Goal: Task Accomplishment & Management: Use online tool/utility

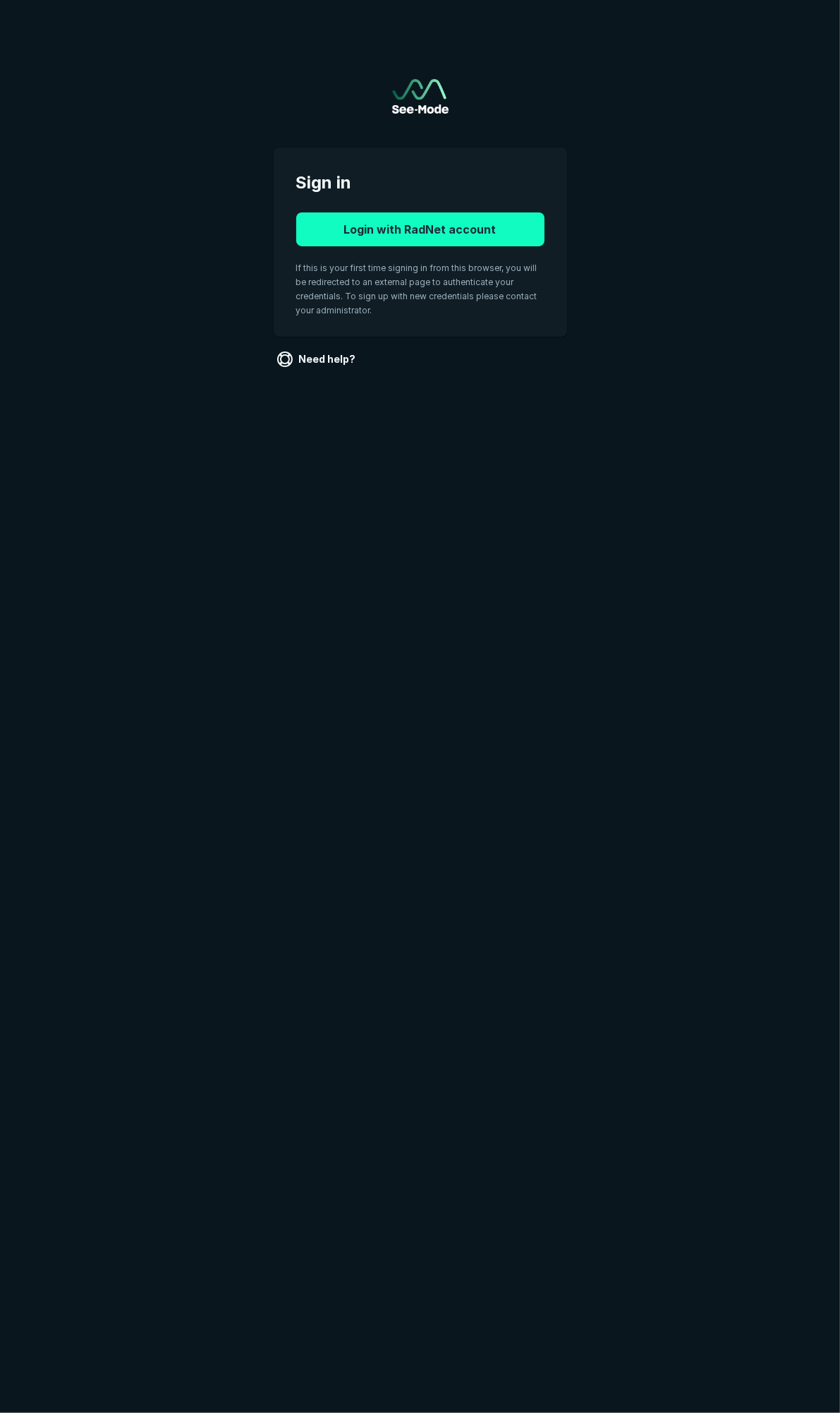
click at [478, 228] on button "Login with RadNet account" at bounding box center [420, 230] width 248 height 34
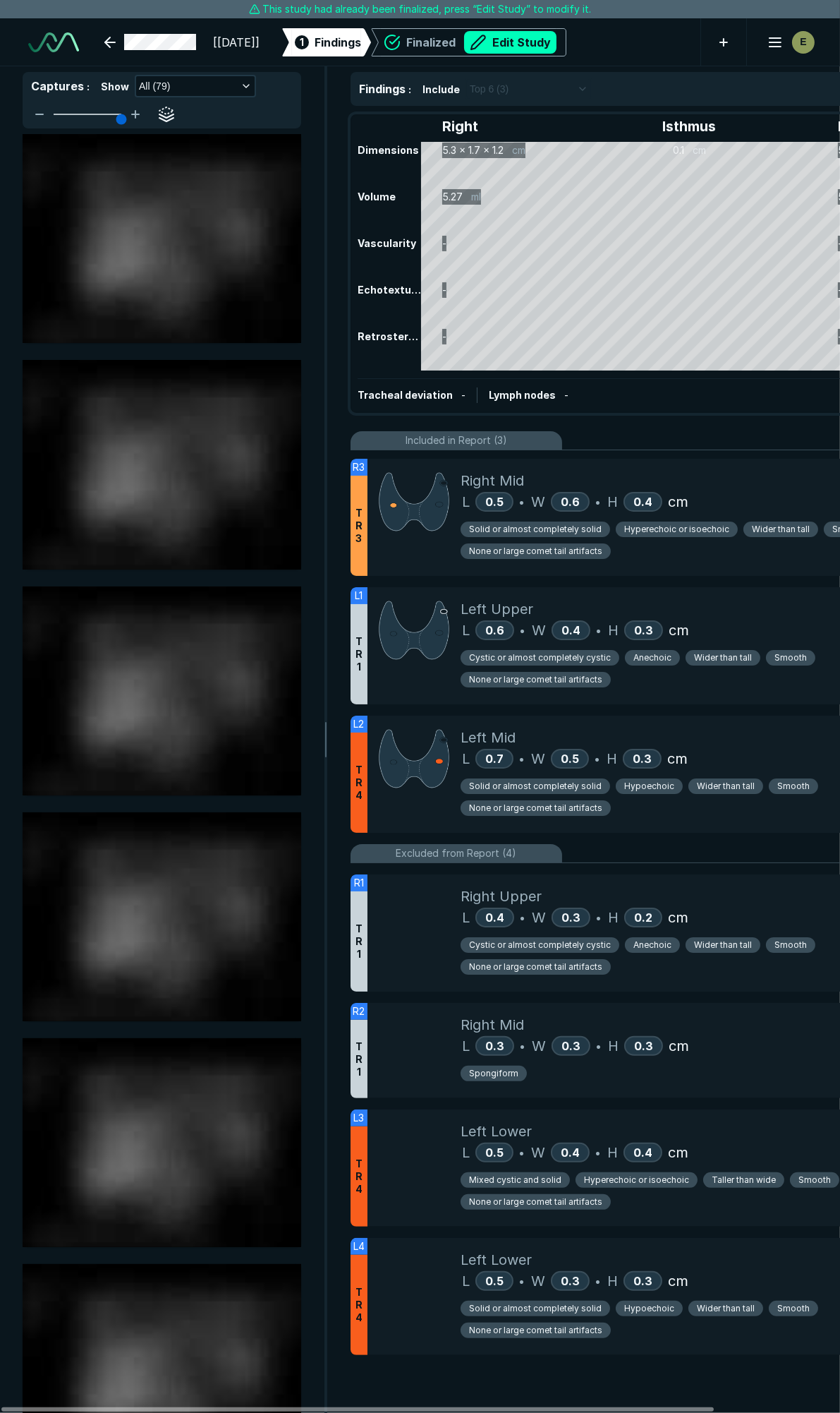
scroll to position [7842, 5595]
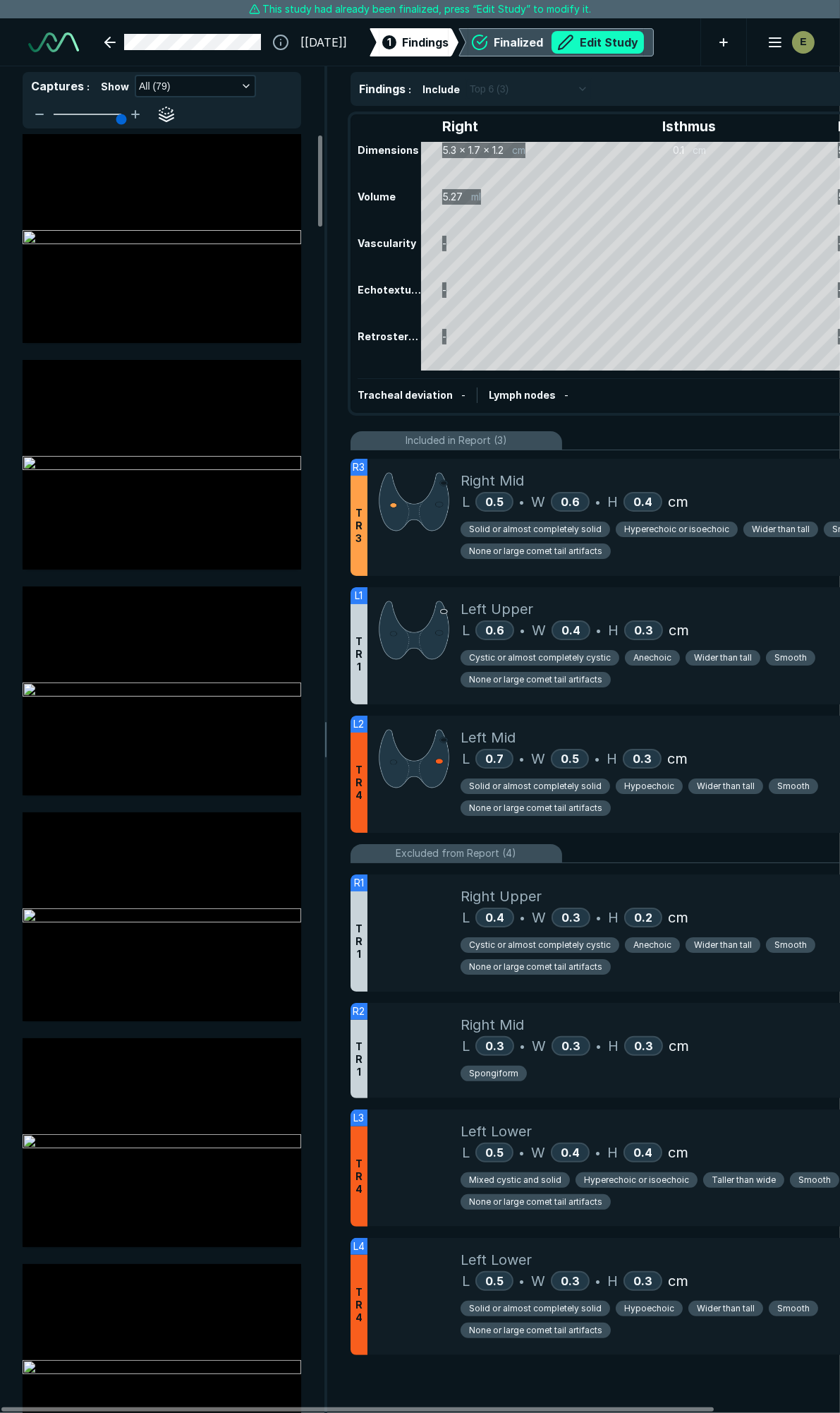
click at [640, 35] on button "Edit Study" at bounding box center [598, 42] width 93 height 23
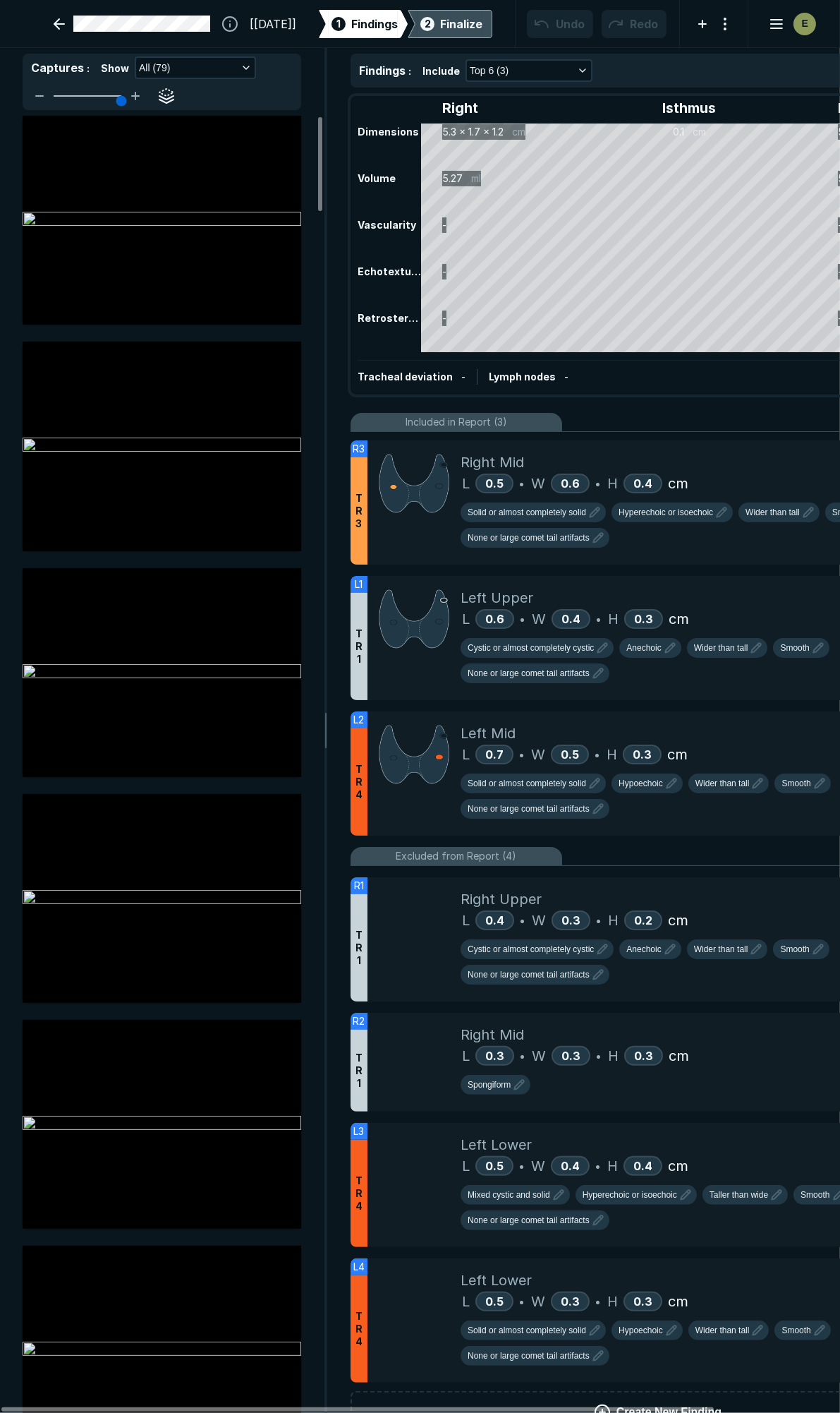
scroll to position [7925, 5595]
click at [745, 471] on div "Right Mid" at bounding box center [707, 462] width 493 height 21
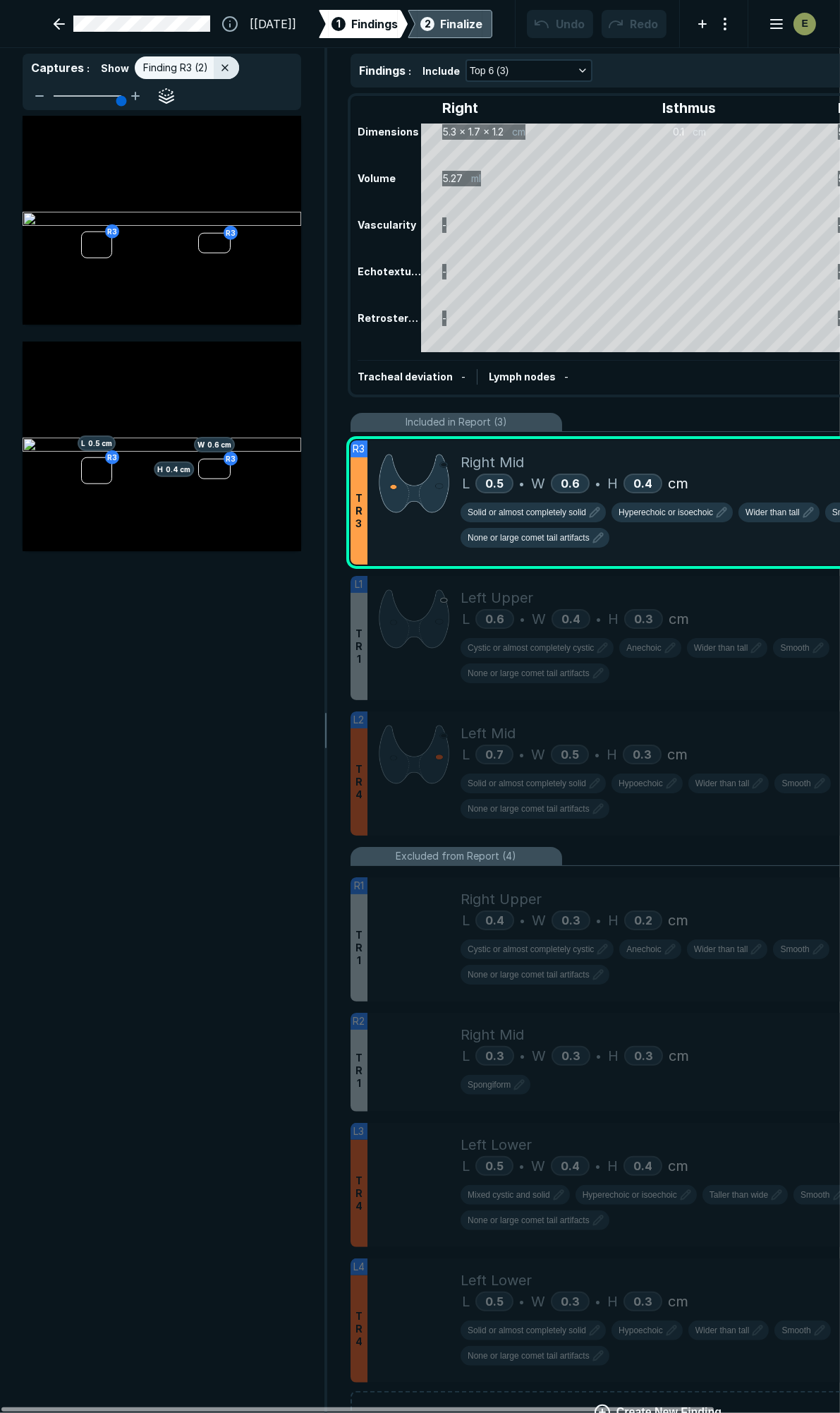
scroll to position [0, 37]
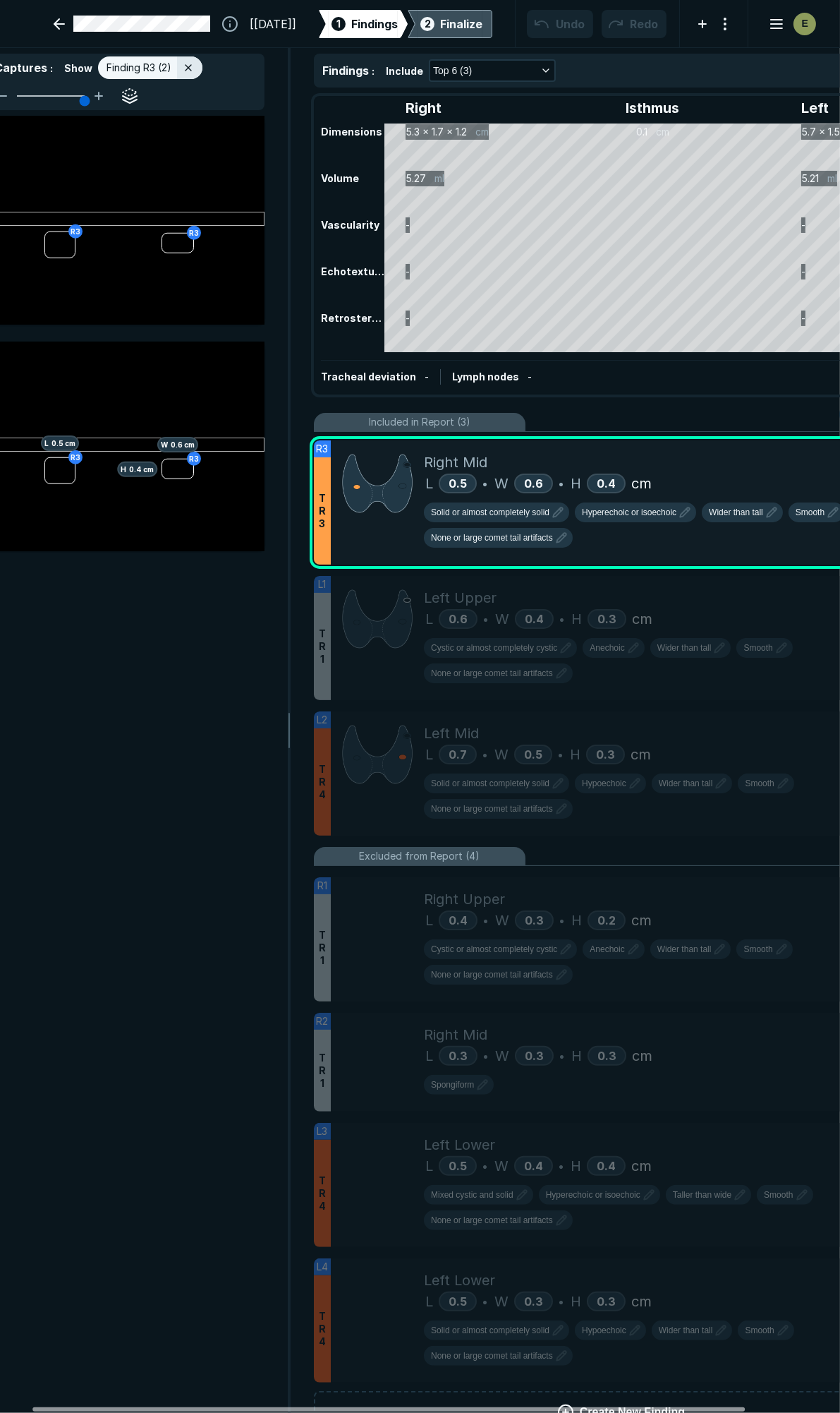
drag, startPoint x: 370, startPoint y: 1409, endPoint x: 402, endPoint y: 1407, distance: 32.1
click at [402, 1407] on div at bounding box center [389, 1409] width 712 height 4
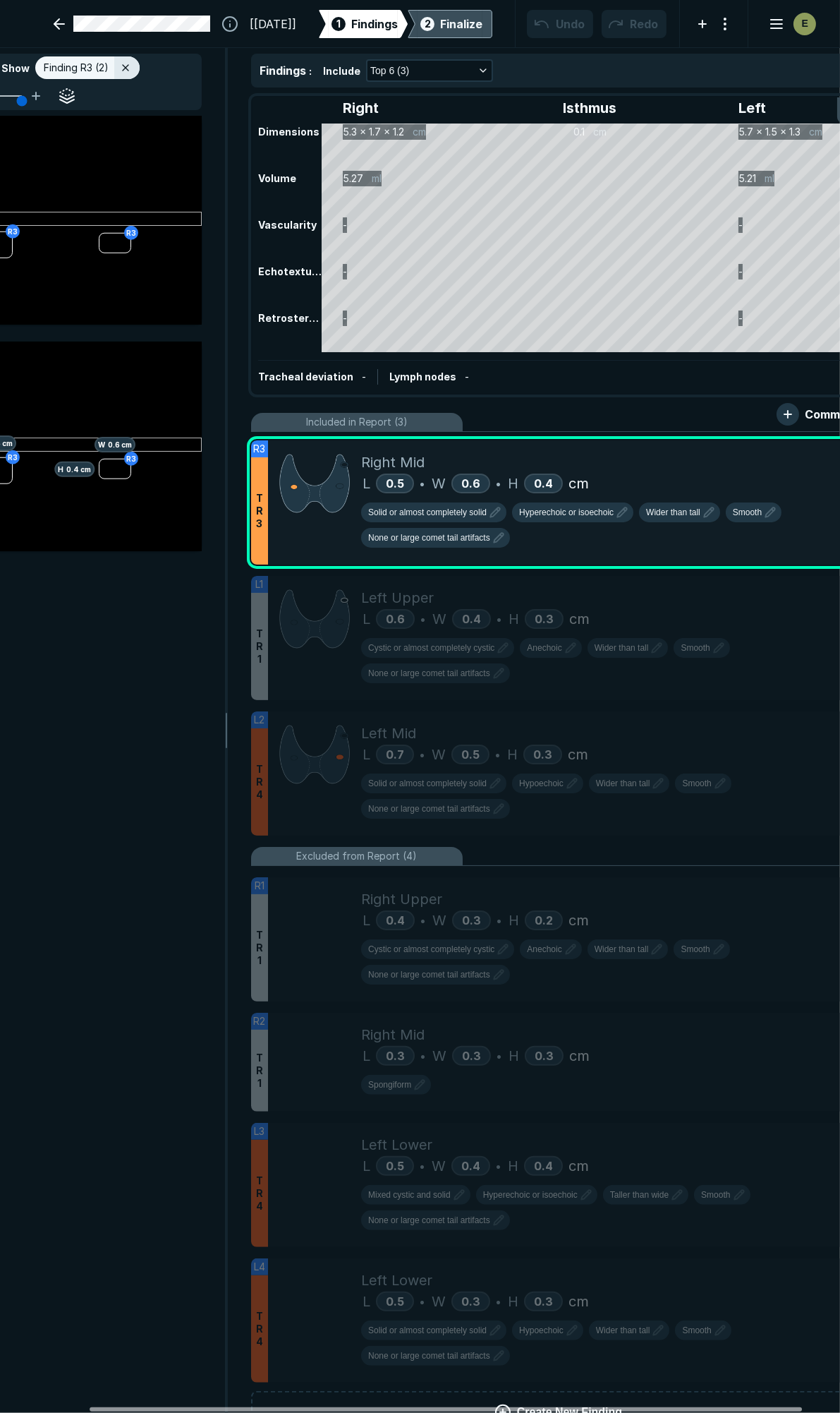
scroll to position [0, 104]
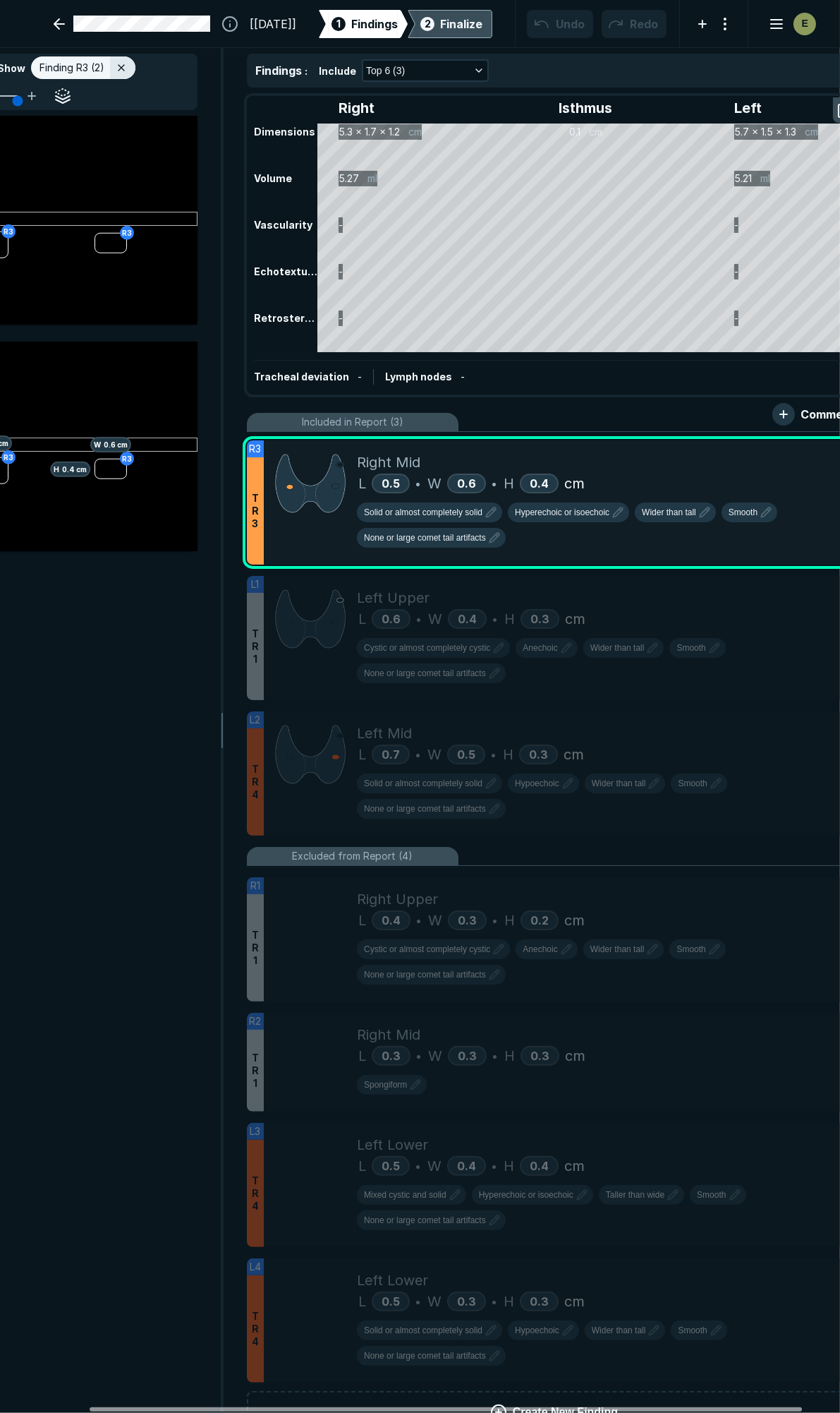
drag, startPoint x: 403, startPoint y: 1408, endPoint x: 460, endPoint y: 1401, distance: 57.4
click at [460, 1407] on div at bounding box center [446, 1409] width 712 height 4
click at [763, 519] on icon "button" at bounding box center [765, 512] width 17 height 17
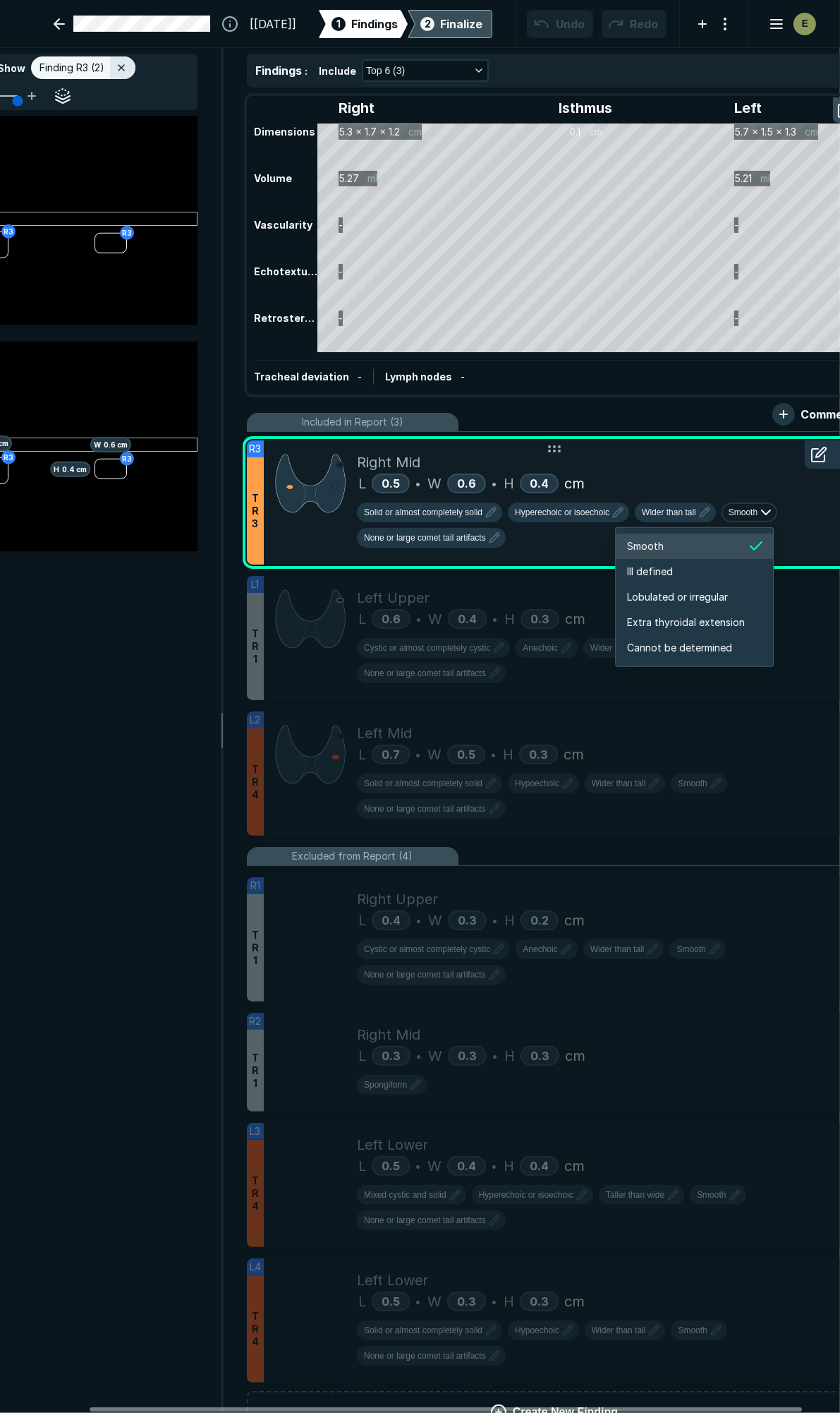
scroll to position [2354, 2508]
click at [679, 568] on li "Ill defined" at bounding box center [694, 571] width 158 height 25
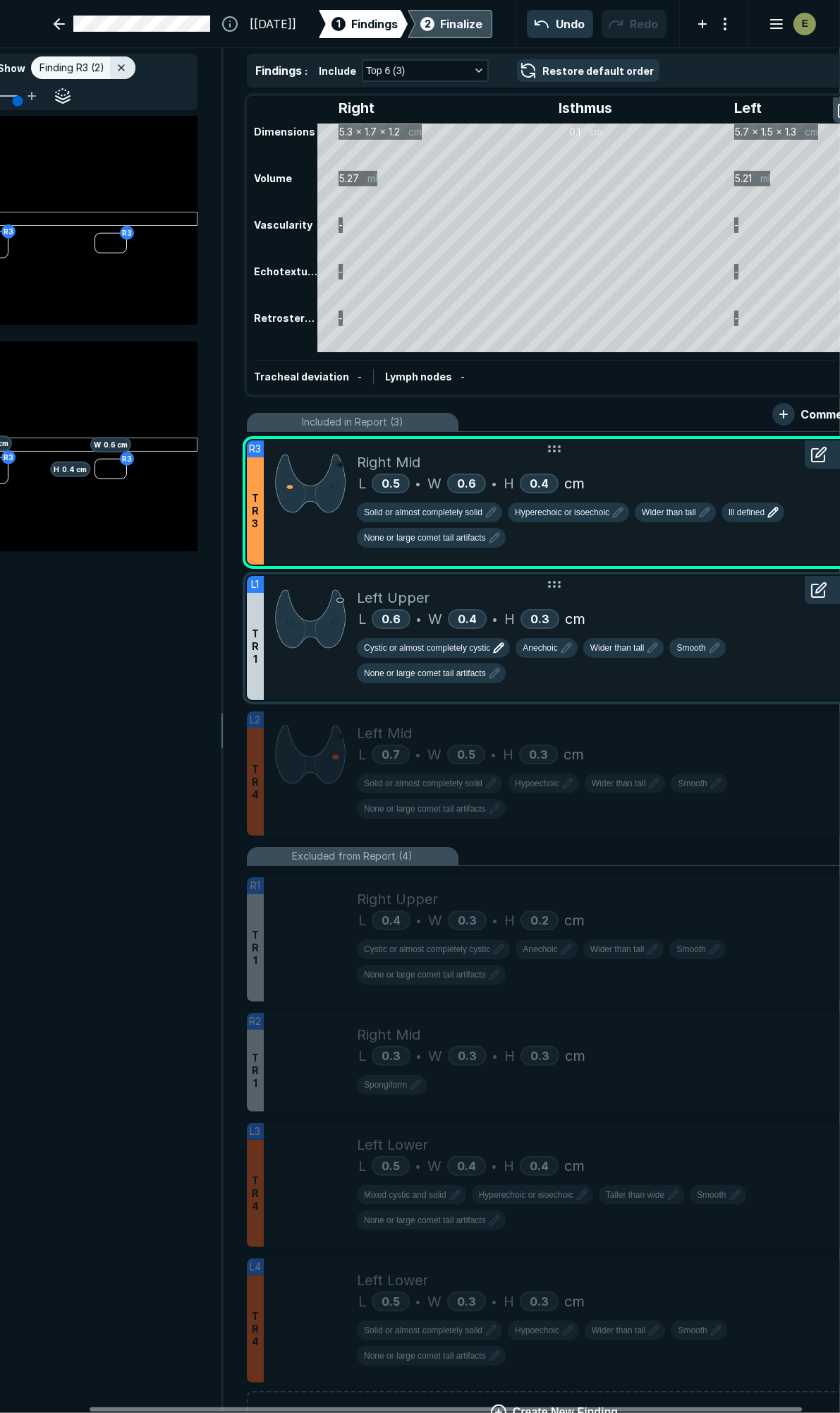
click at [486, 643] on span "Cystic or almost completely cystic" at bounding box center [427, 648] width 127 height 13
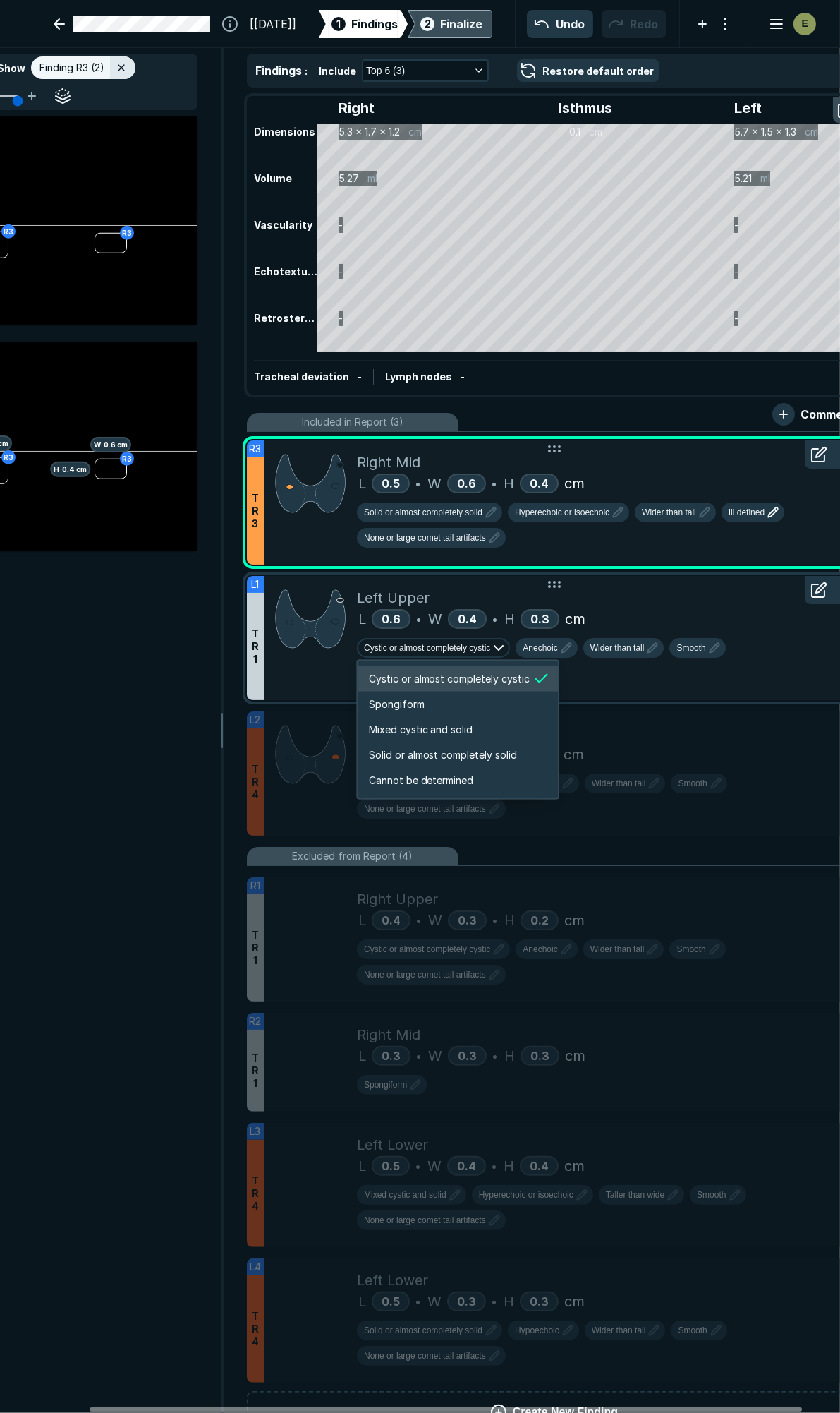
scroll to position [2354, 2709]
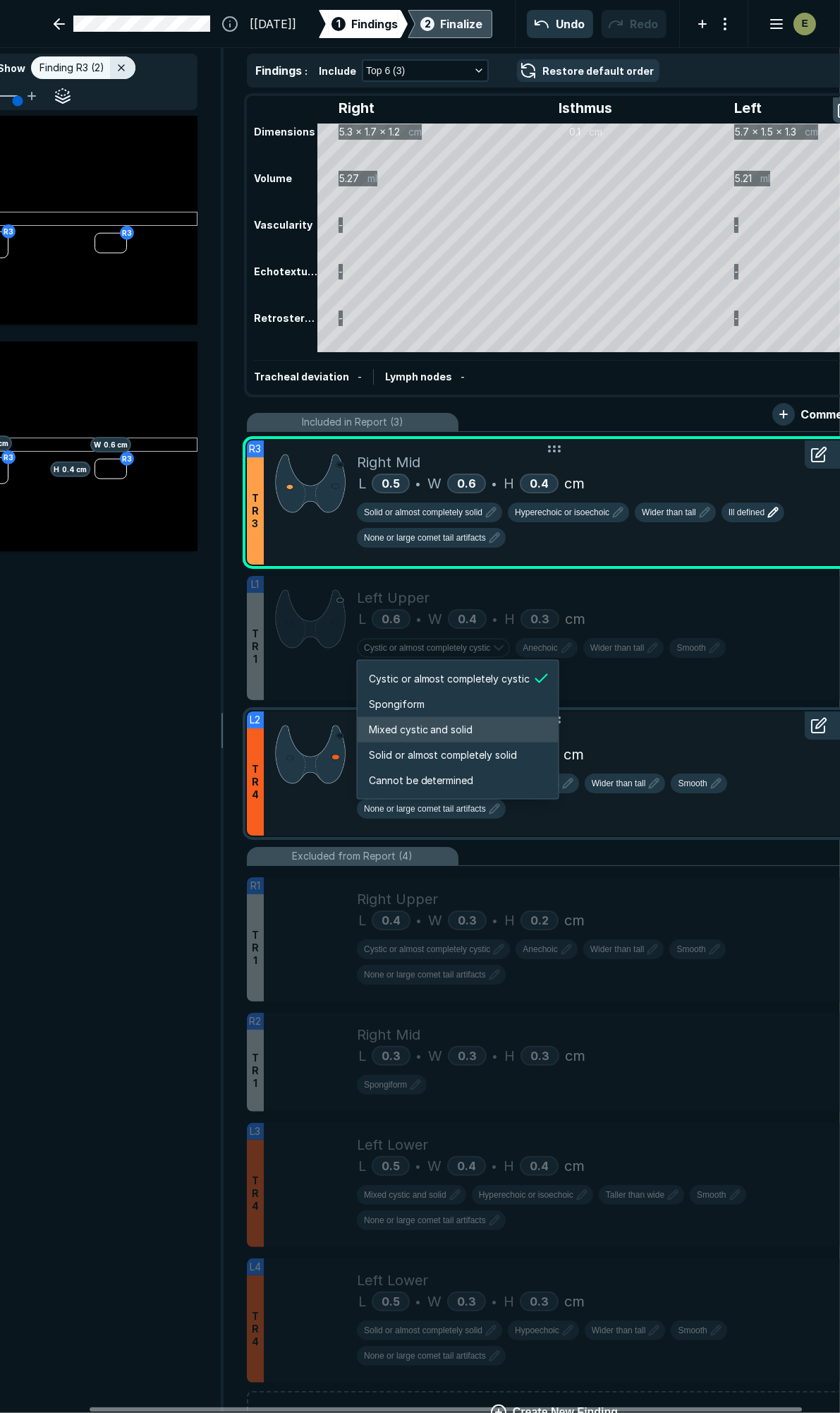
drag, startPoint x: 443, startPoint y: 727, endPoint x: 449, endPoint y: 721, distance: 8.5
click at [443, 727] on span "Mixed cystic and solid" at bounding box center [421, 729] width 105 height 16
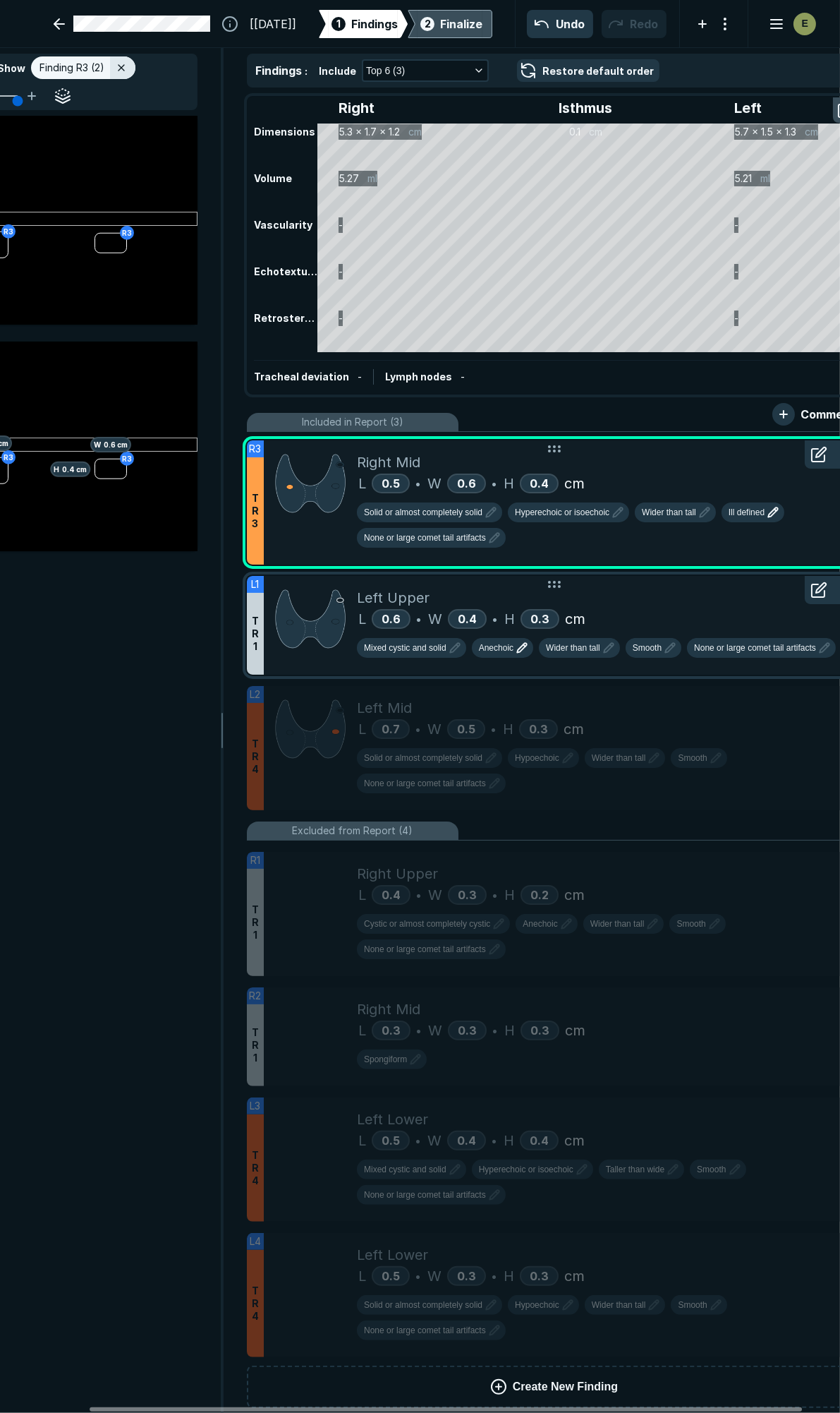
click at [517, 641] on icon "button" at bounding box center [522, 648] width 17 height 17
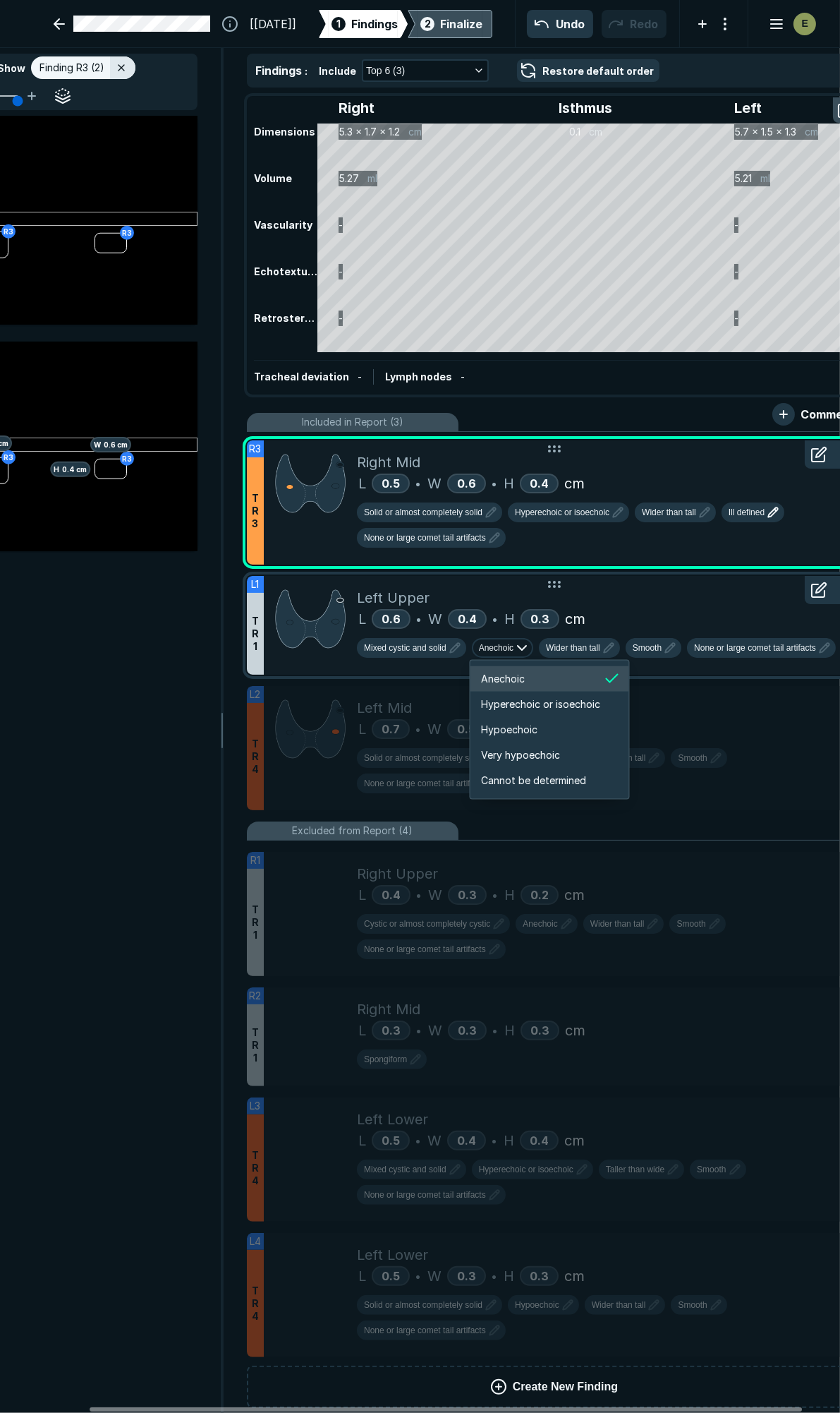
scroll to position [2354, 2528]
click at [519, 705] on span "Hyperechoic or isoechoic" at bounding box center [542, 705] width 120 height 16
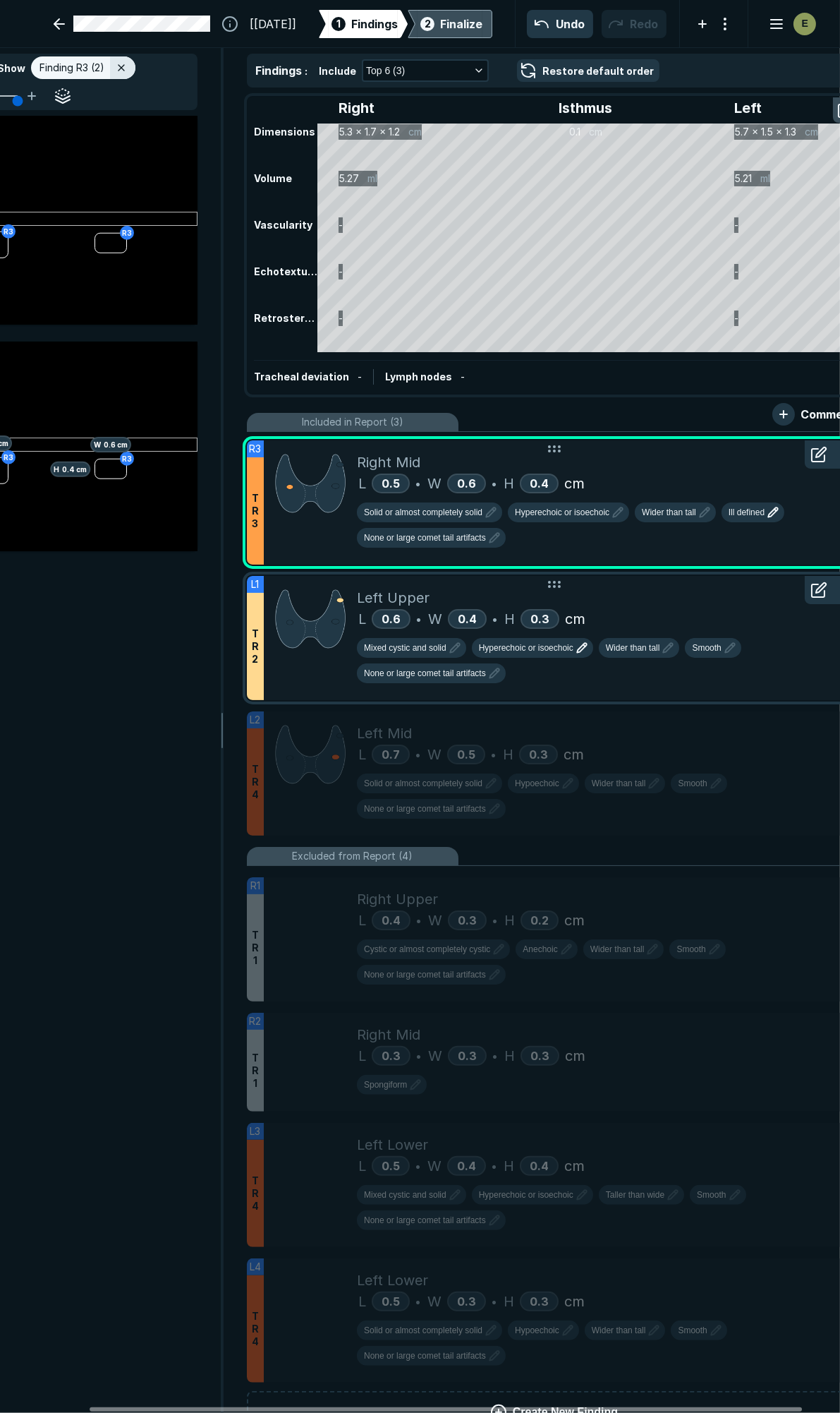
drag, startPoint x: 823, startPoint y: 728, endPoint x: 478, endPoint y: 731, distance: 345.0
click at [823, 711] on div at bounding box center [819, 698] width 28 height 28
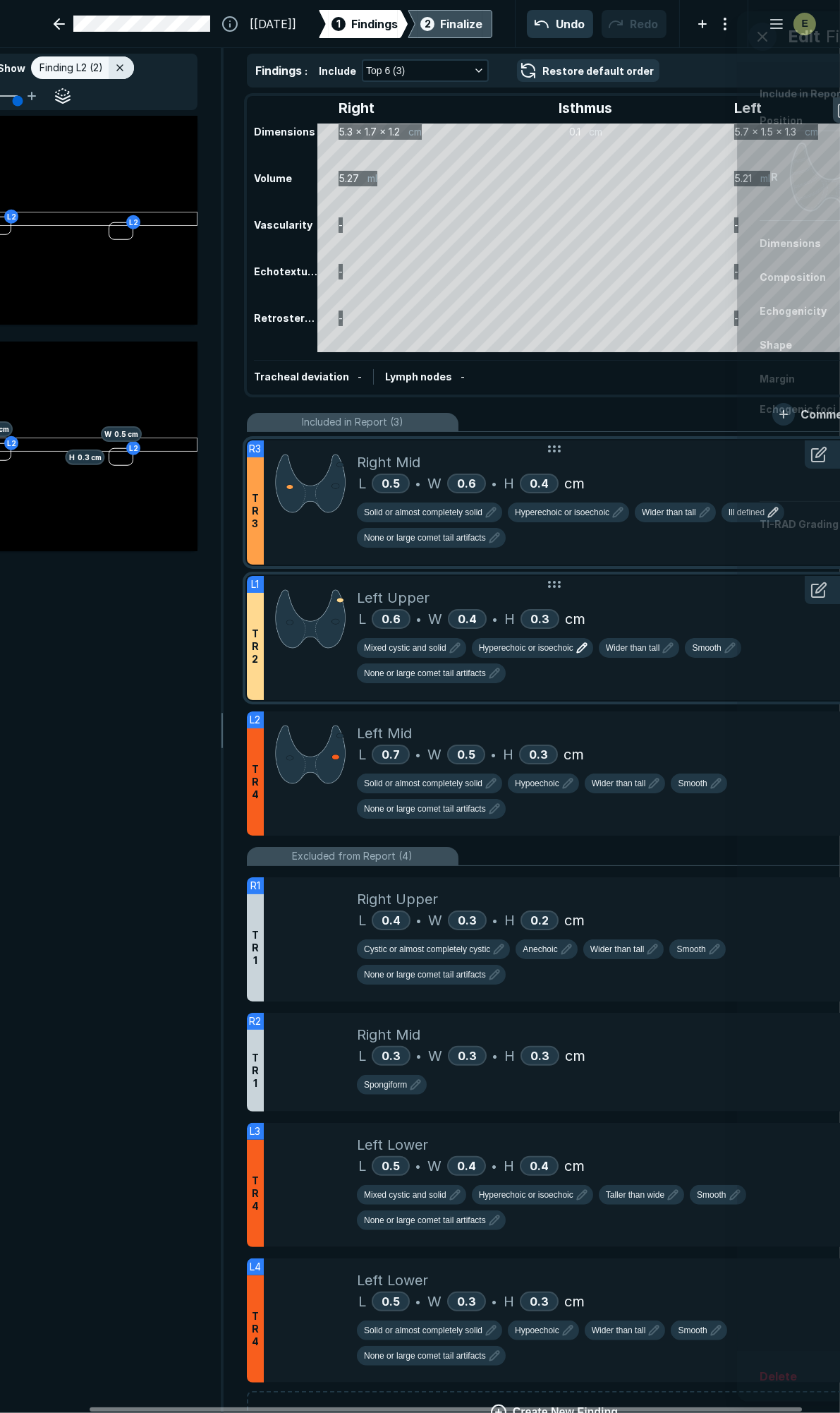
scroll to position [7356, 3619]
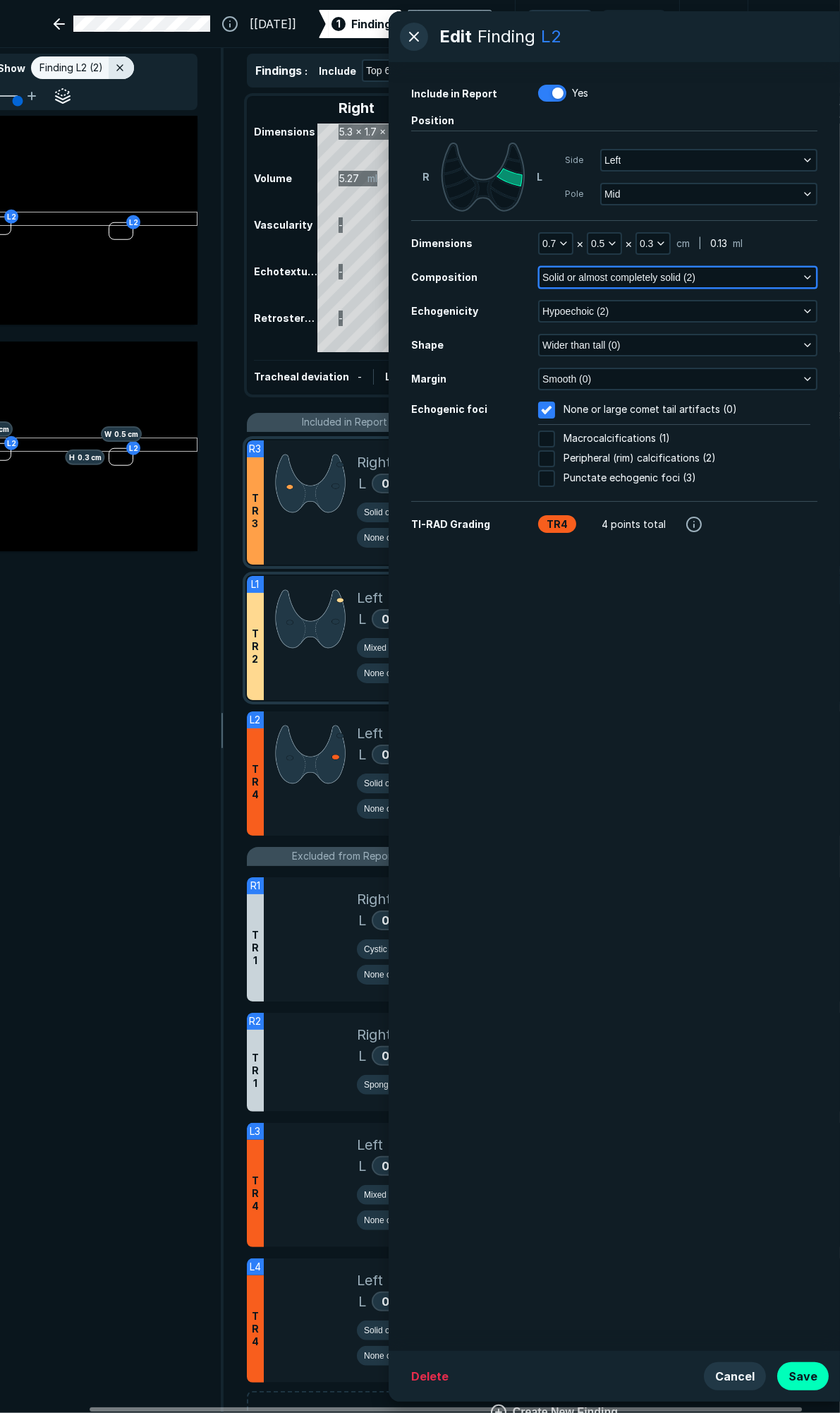
click at [658, 277] on span "Solid or almost completely solid (2)" at bounding box center [619, 277] width 153 height 16
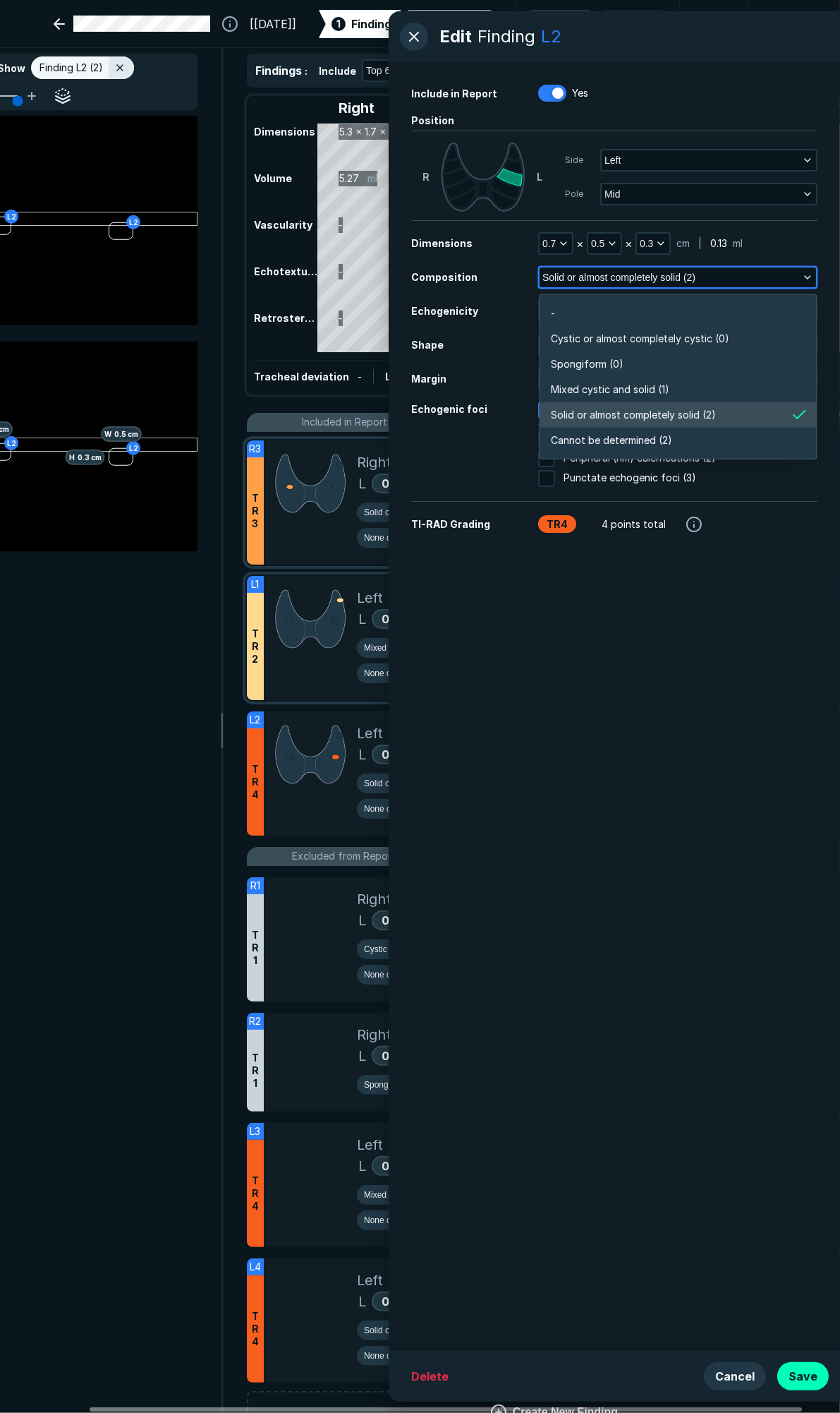
scroll to position [2468, 3056]
click at [613, 367] on span "Spongiform (0)" at bounding box center [587, 364] width 73 height 16
checkbox input "false"
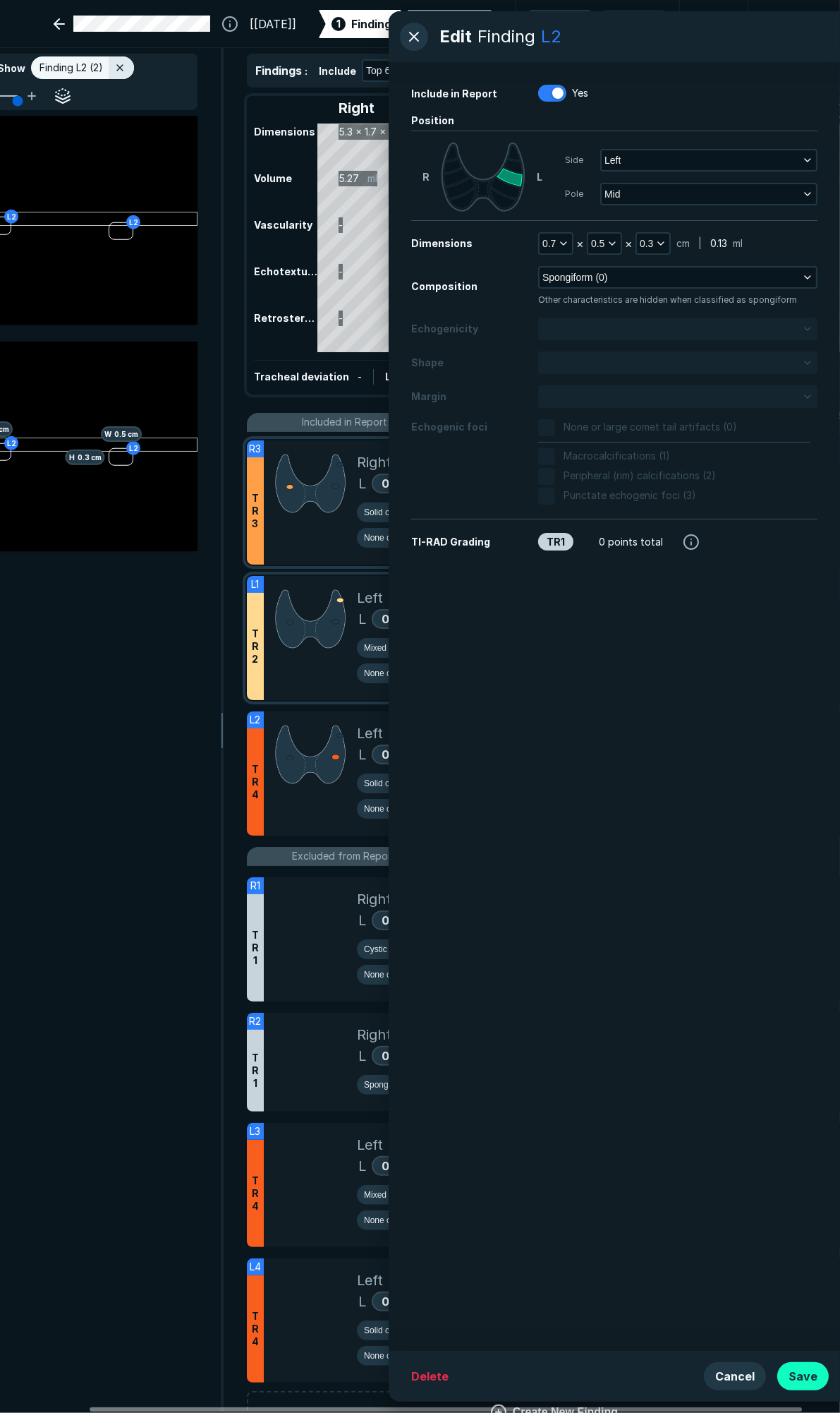
click at [798, 1367] on button "Save" at bounding box center [803, 1376] width 52 height 28
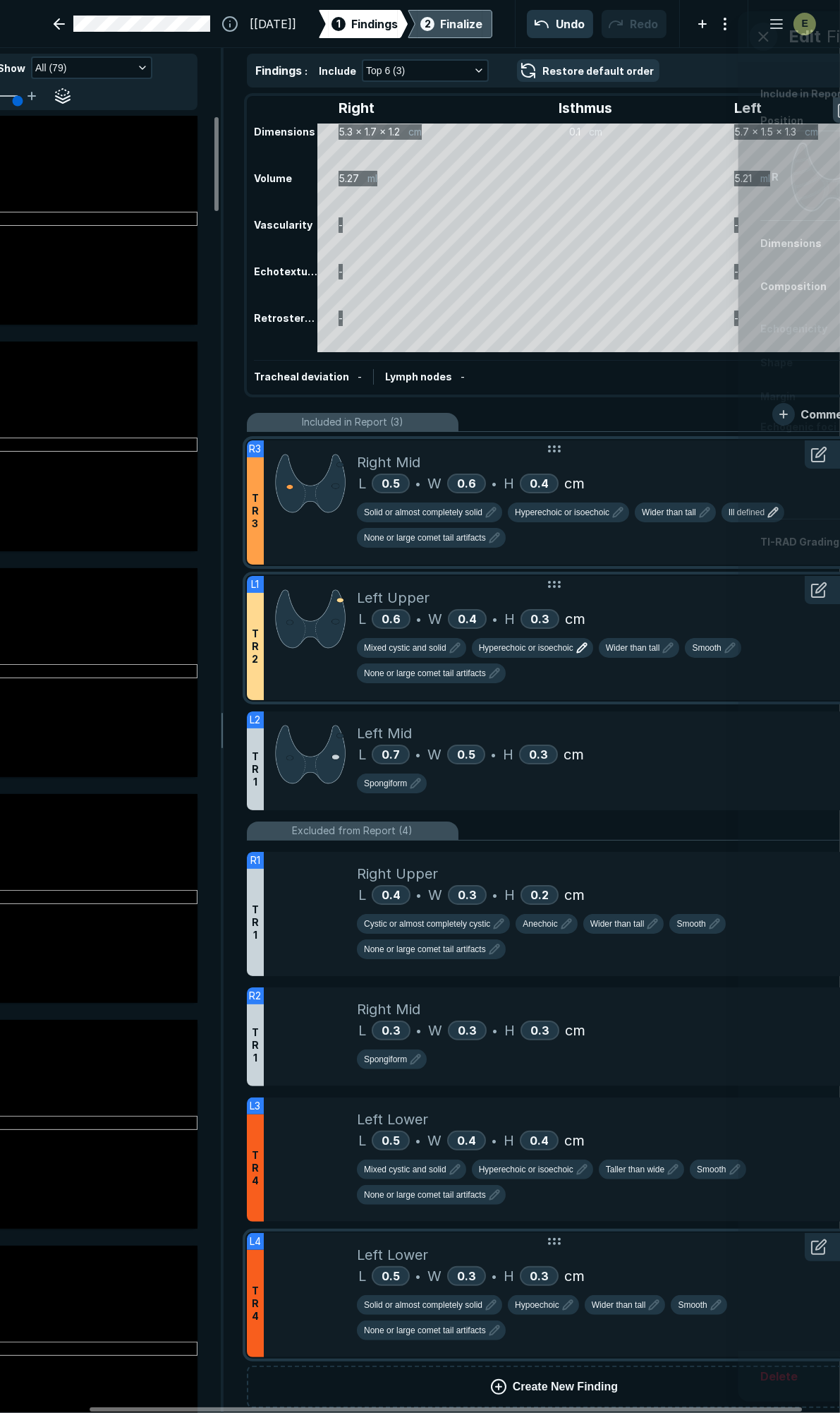
scroll to position [7496, 3044]
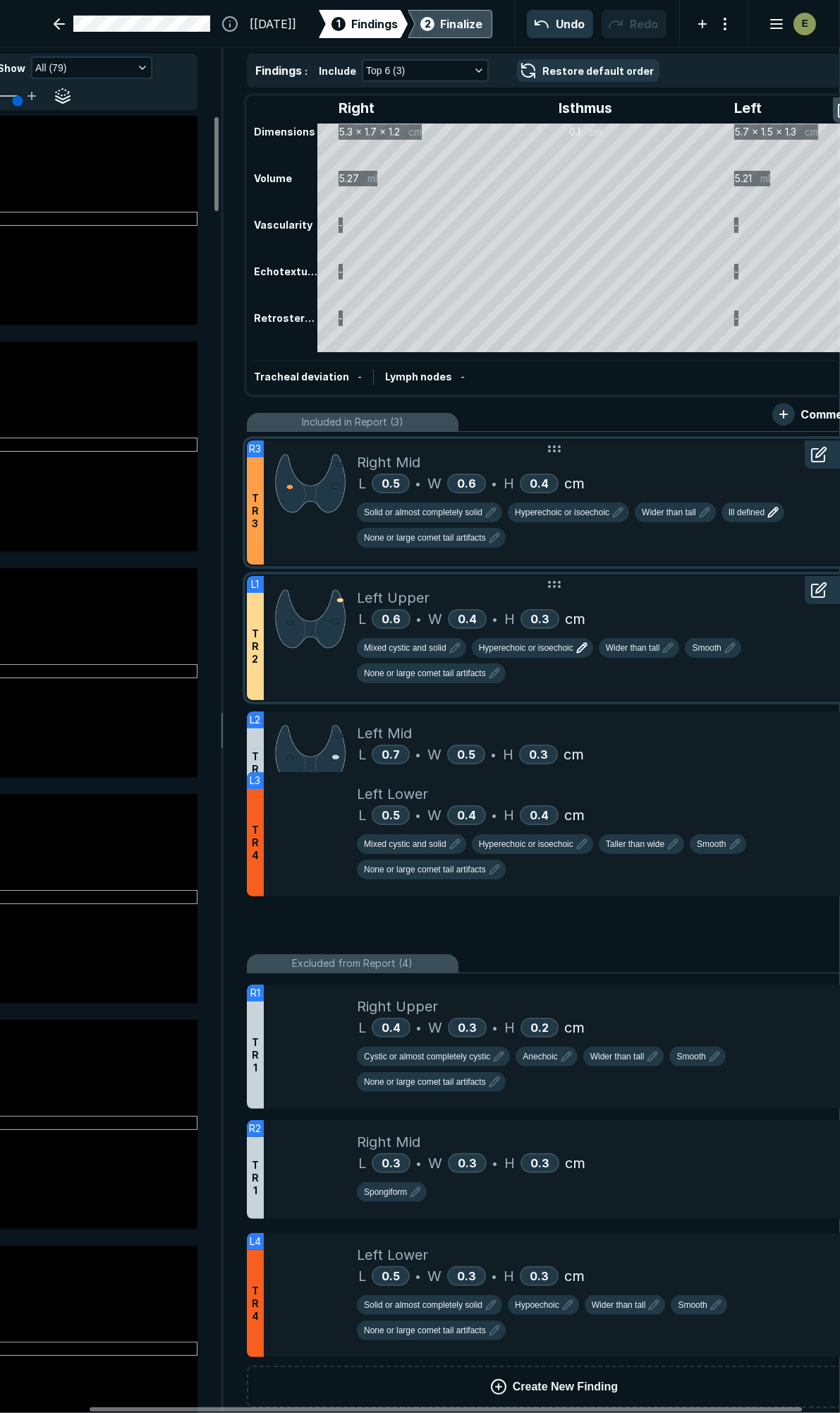
drag, startPoint x: 680, startPoint y: 1116, endPoint x: 652, endPoint y: 805, distance: 312.3
click at [652, 796] on div "Left Lower" at bounding box center [604, 793] width 493 height 21
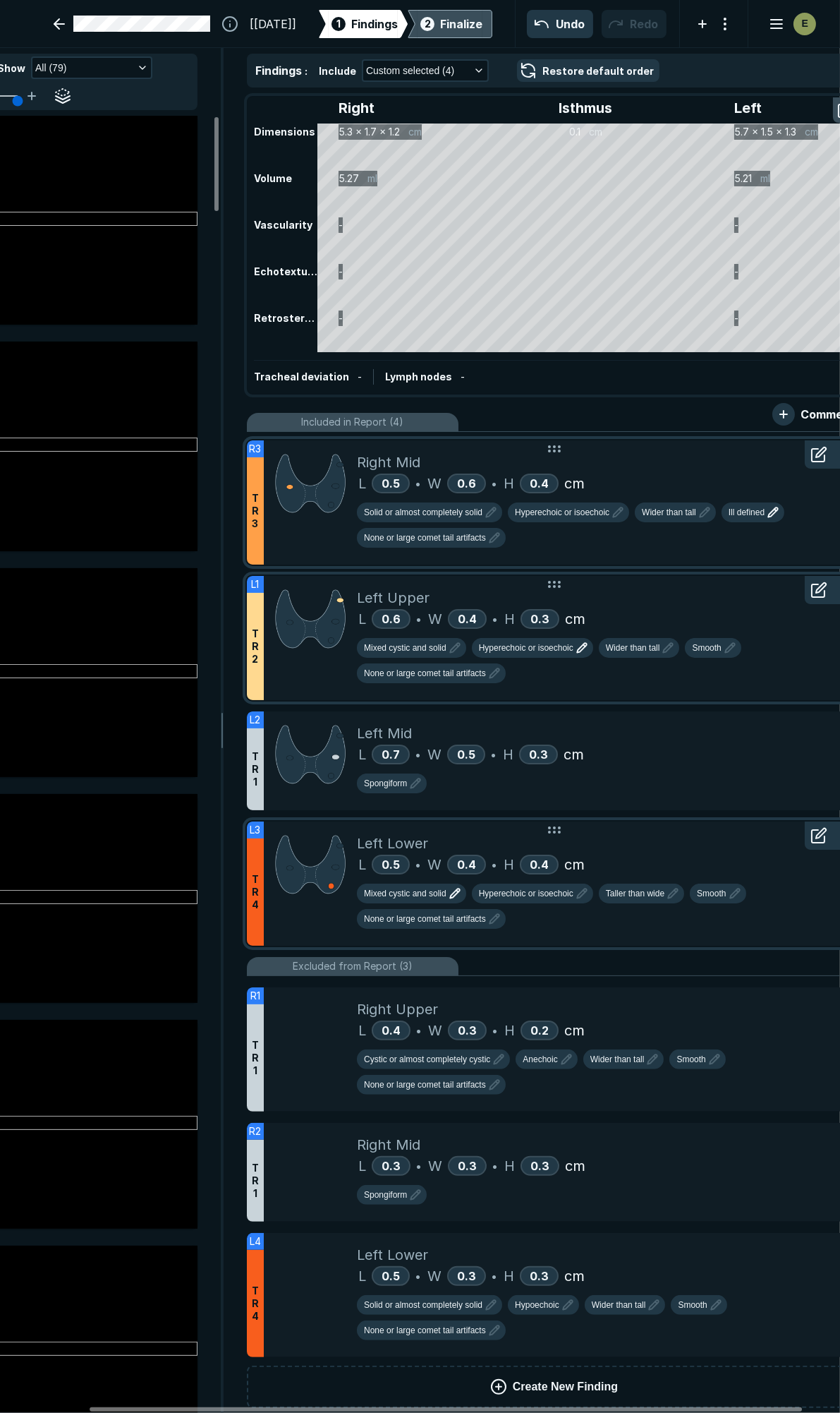
click at [424, 887] on span "Mixed cystic and solid" at bounding box center [405, 893] width 83 height 13
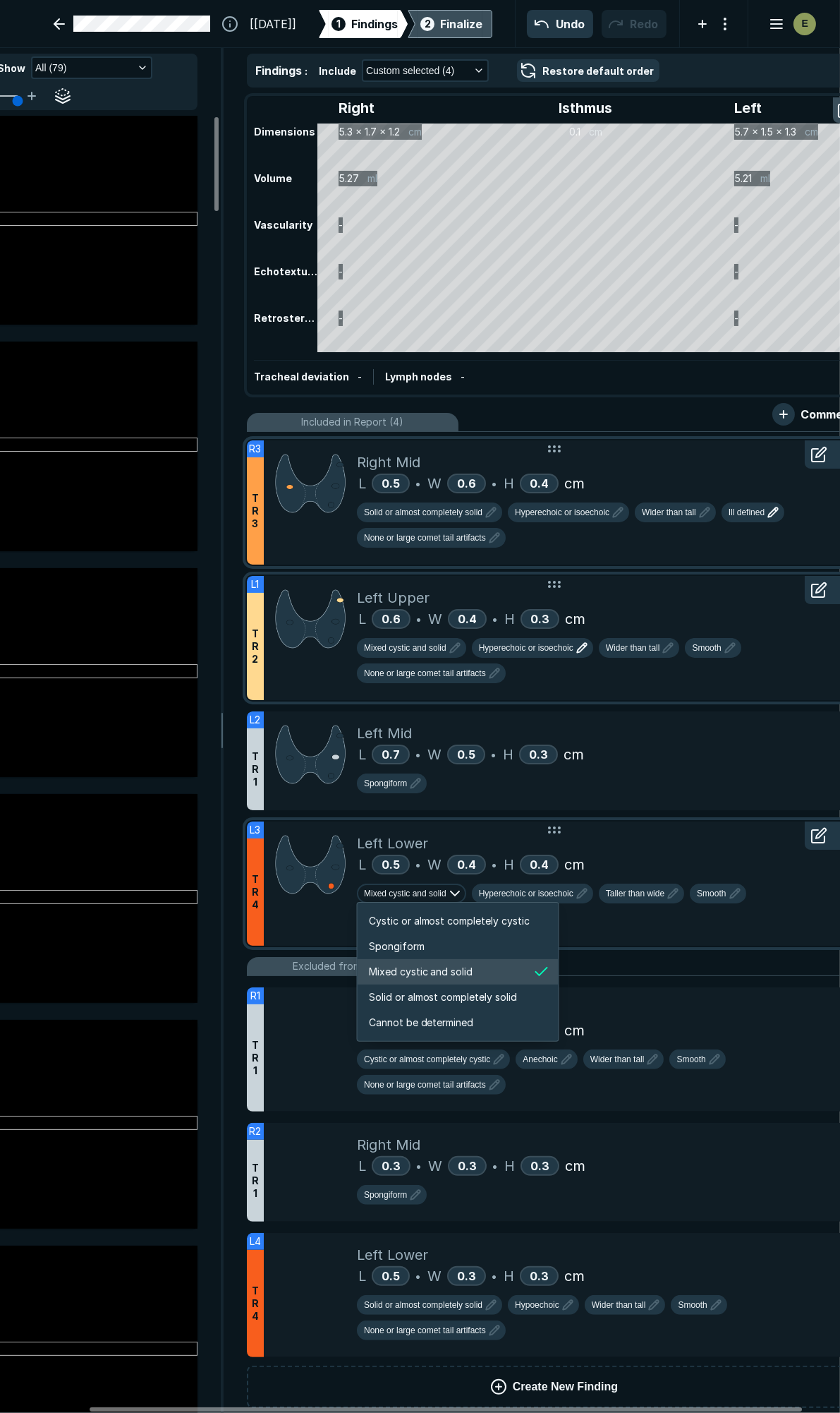
scroll to position [2354, 2709]
click at [428, 936] on li "Spongiform" at bounding box center [459, 946] width 202 height 25
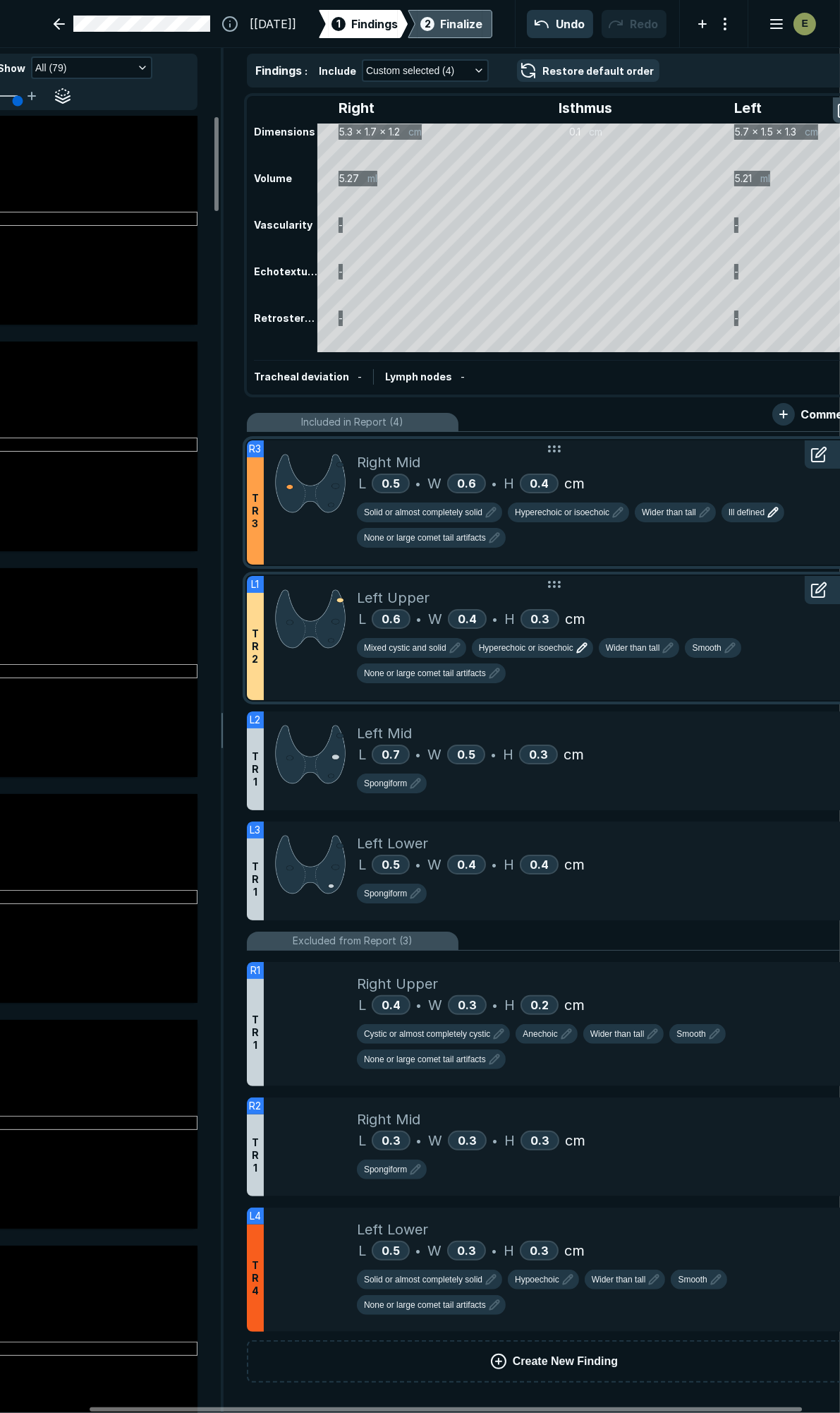
scroll to position [7605, 4555]
click at [666, 840] on div "Left Lower" at bounding box center [604, 842] width 493 height 21
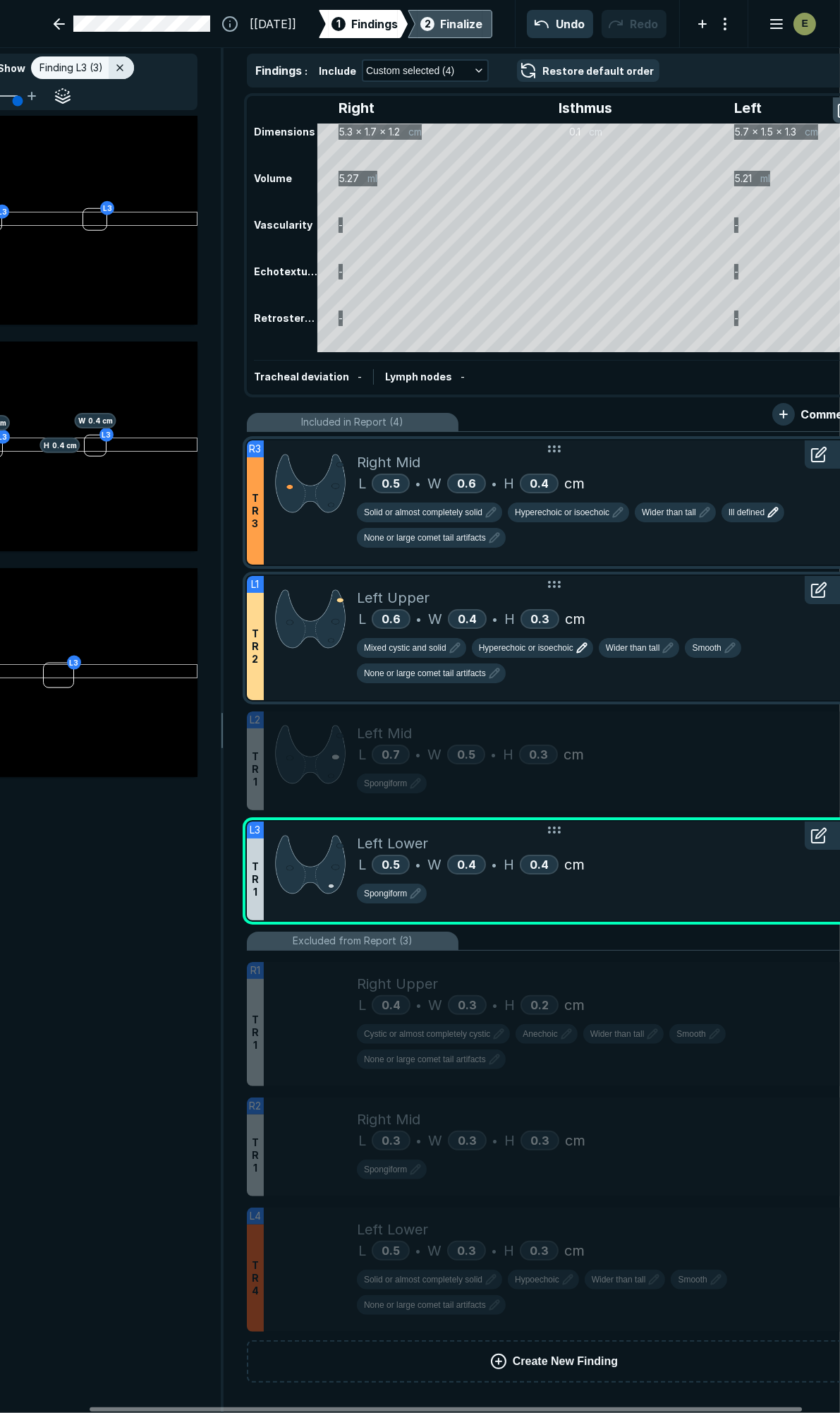
scroll to position [7496, 3044]
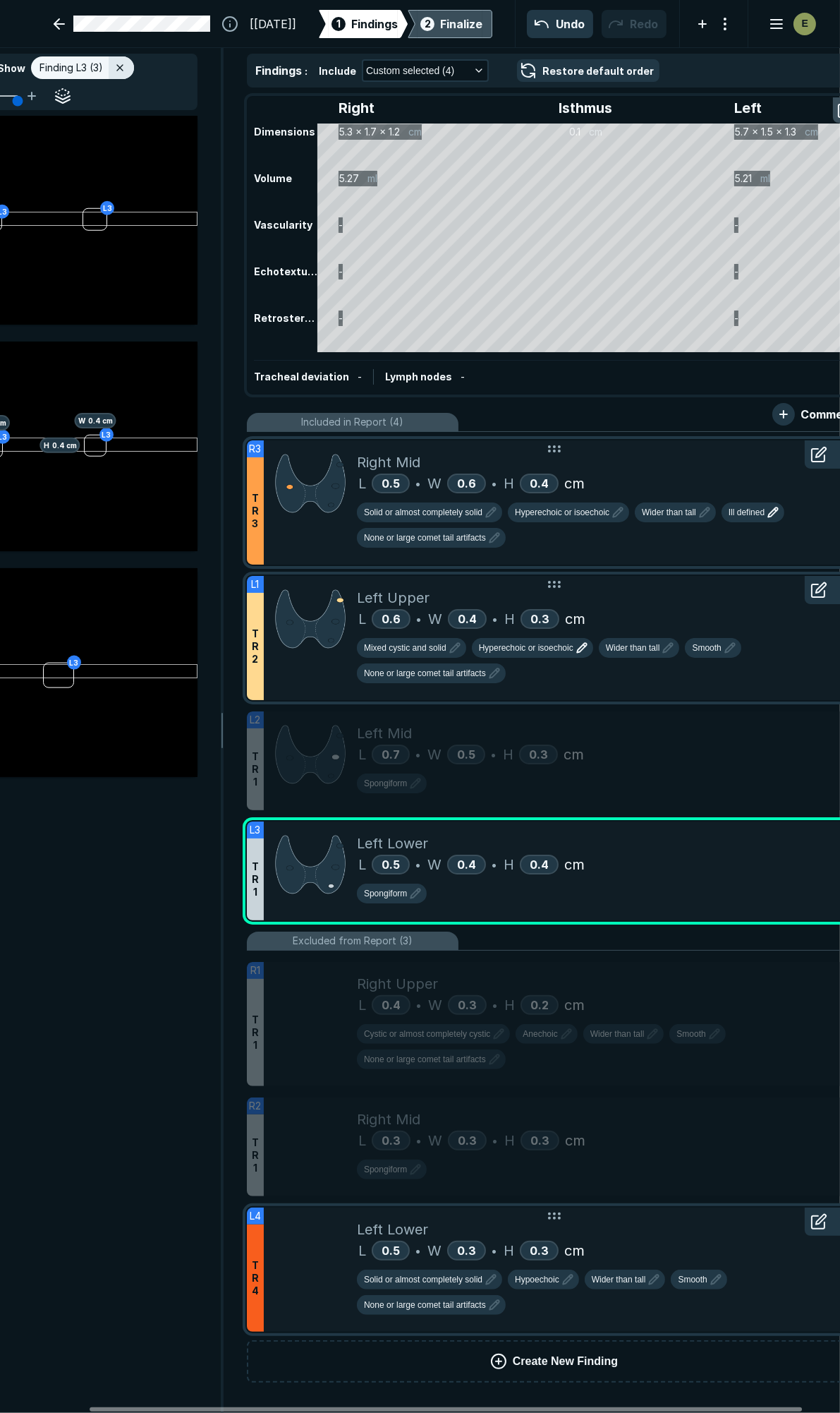
click at [723, 1299] on div "Solid or almost completely solid Hypoechoic Wider than tall Smooth None or larg…" at bounding box center [604, 1294] width 493 height 51
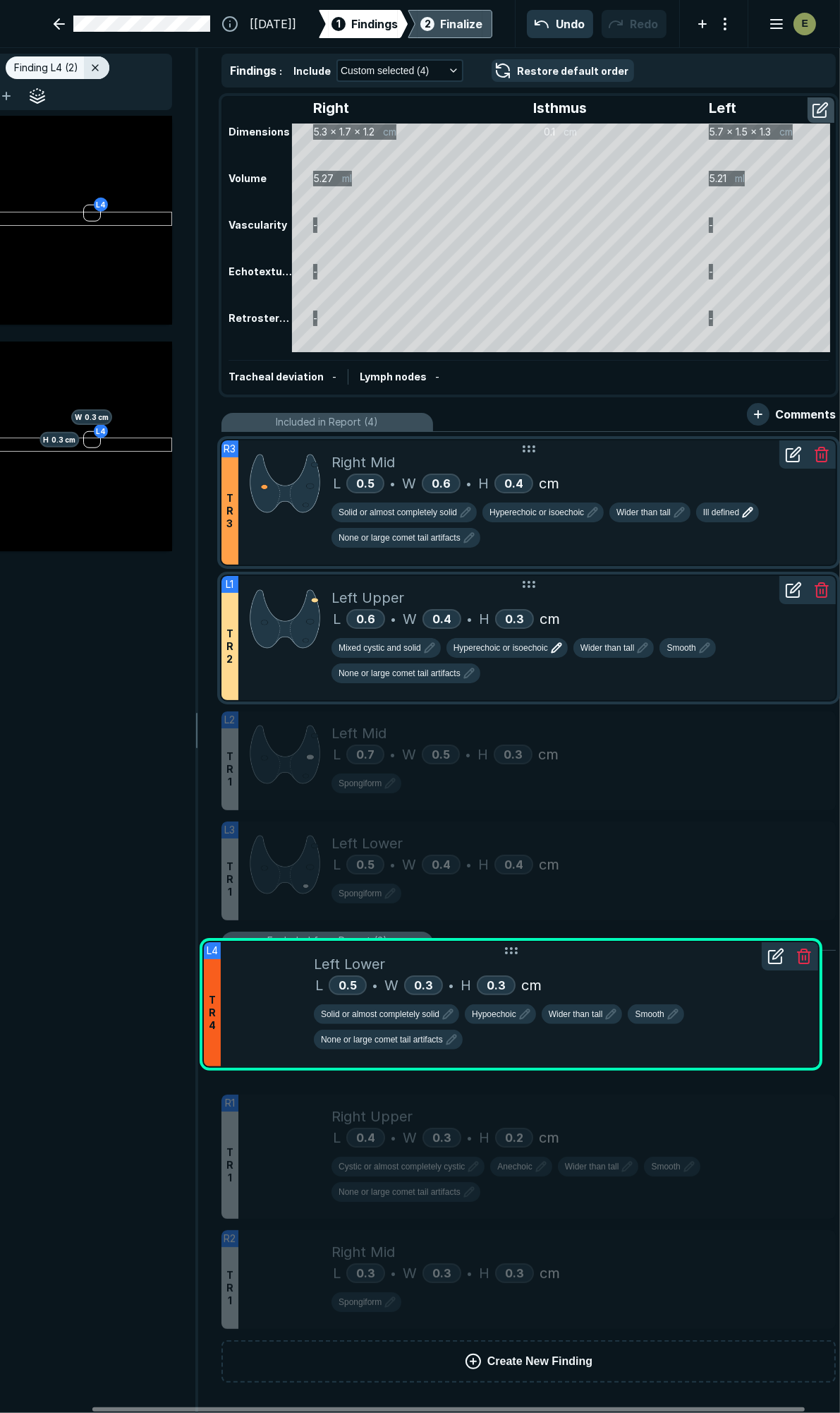
scroll to position [0, 147]
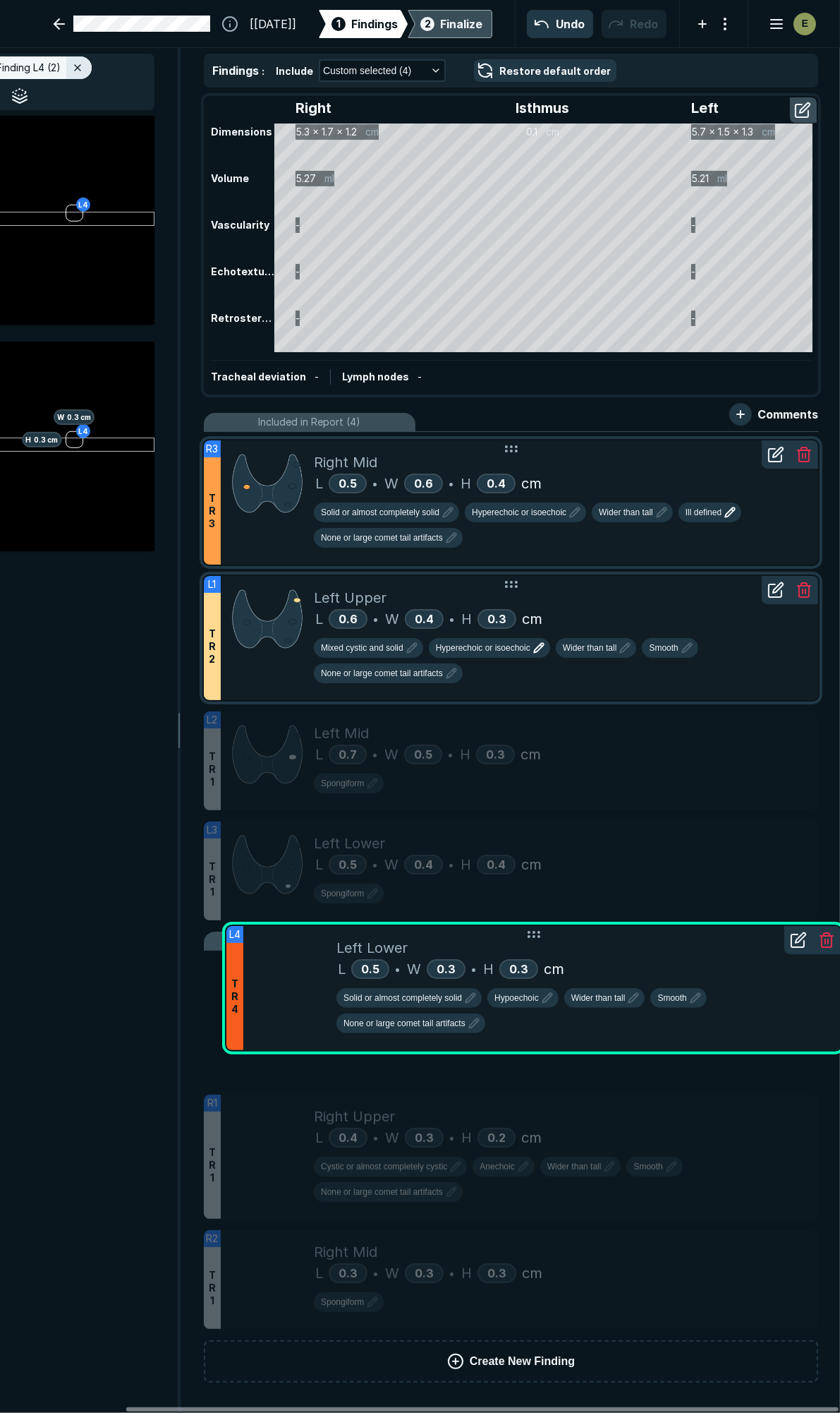
drag, startPoint x: 732, startPoint y: 1230, endPoint x: 640, endPoint y: 949, distance: 295.7
click at [640, 958] on div "L 0.5 • W 0.3 • H 0.3 cm" at bounding box center [583, 968] width 493 height 21
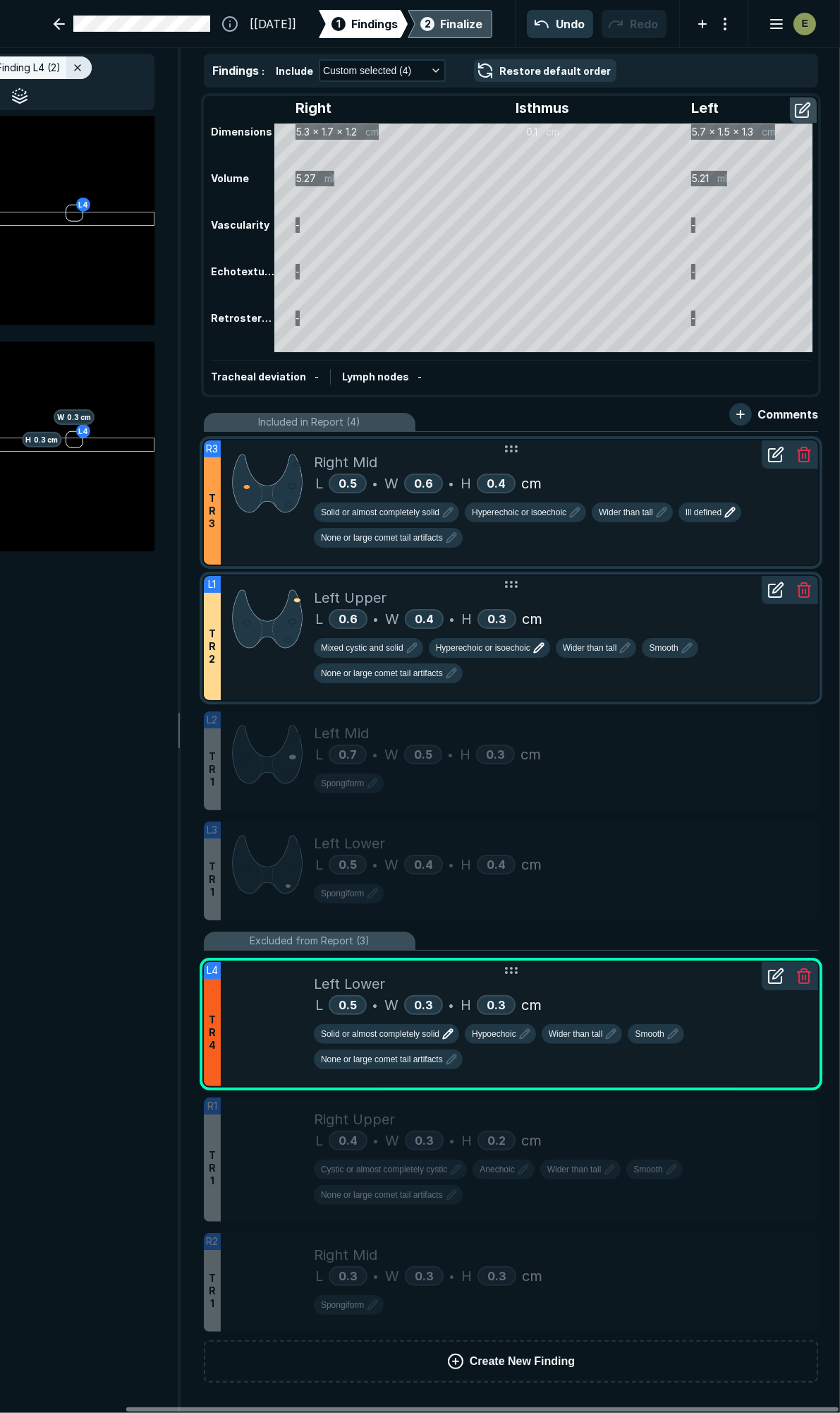
click at [440, 1025] on icon "button" at bounding box center [448, 1033] width 17 height 17
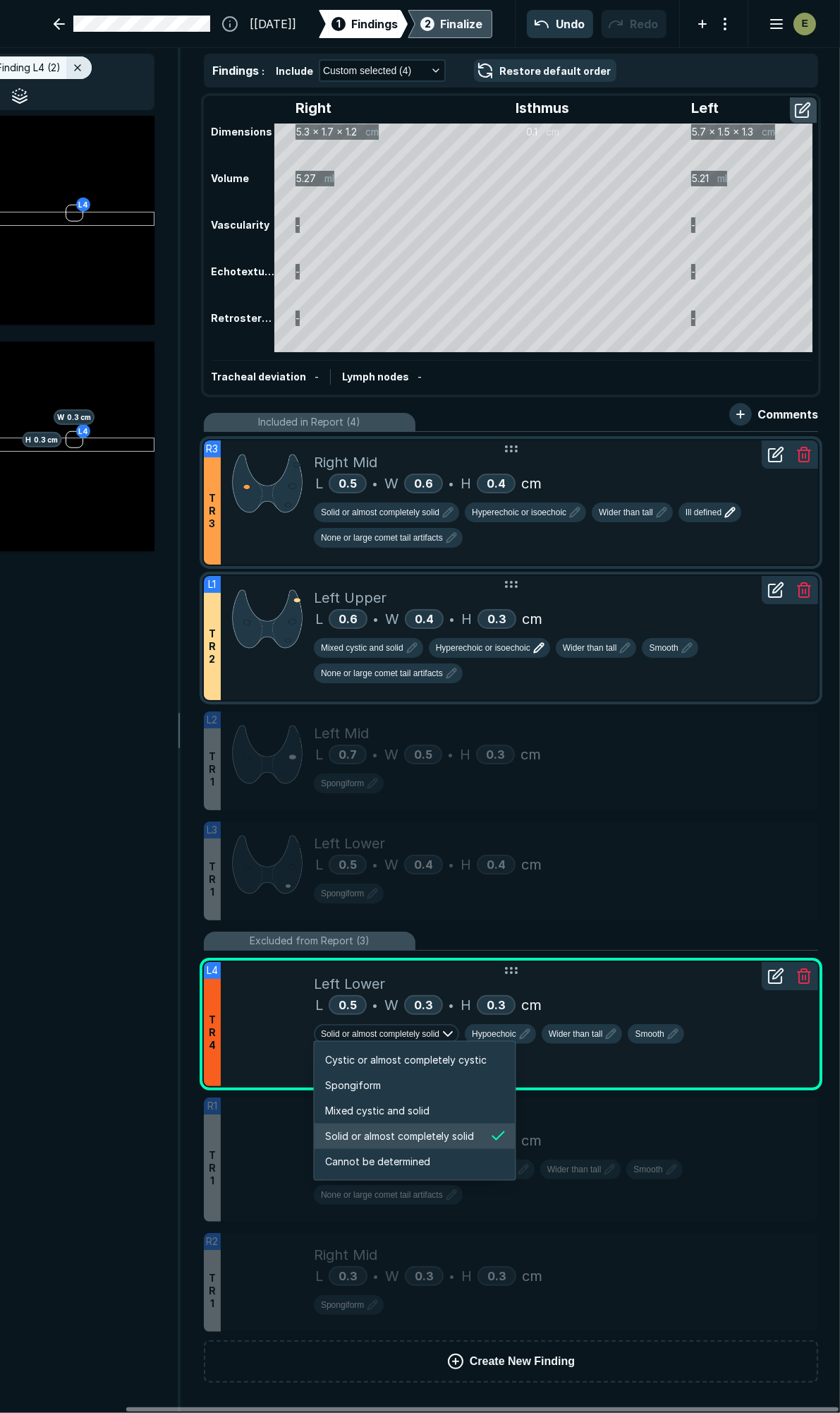
scroll to position [2354, 2709]
click at [411, 1080] on li "Spongiform" at bounding box center [415, 1085] width 202 height 25
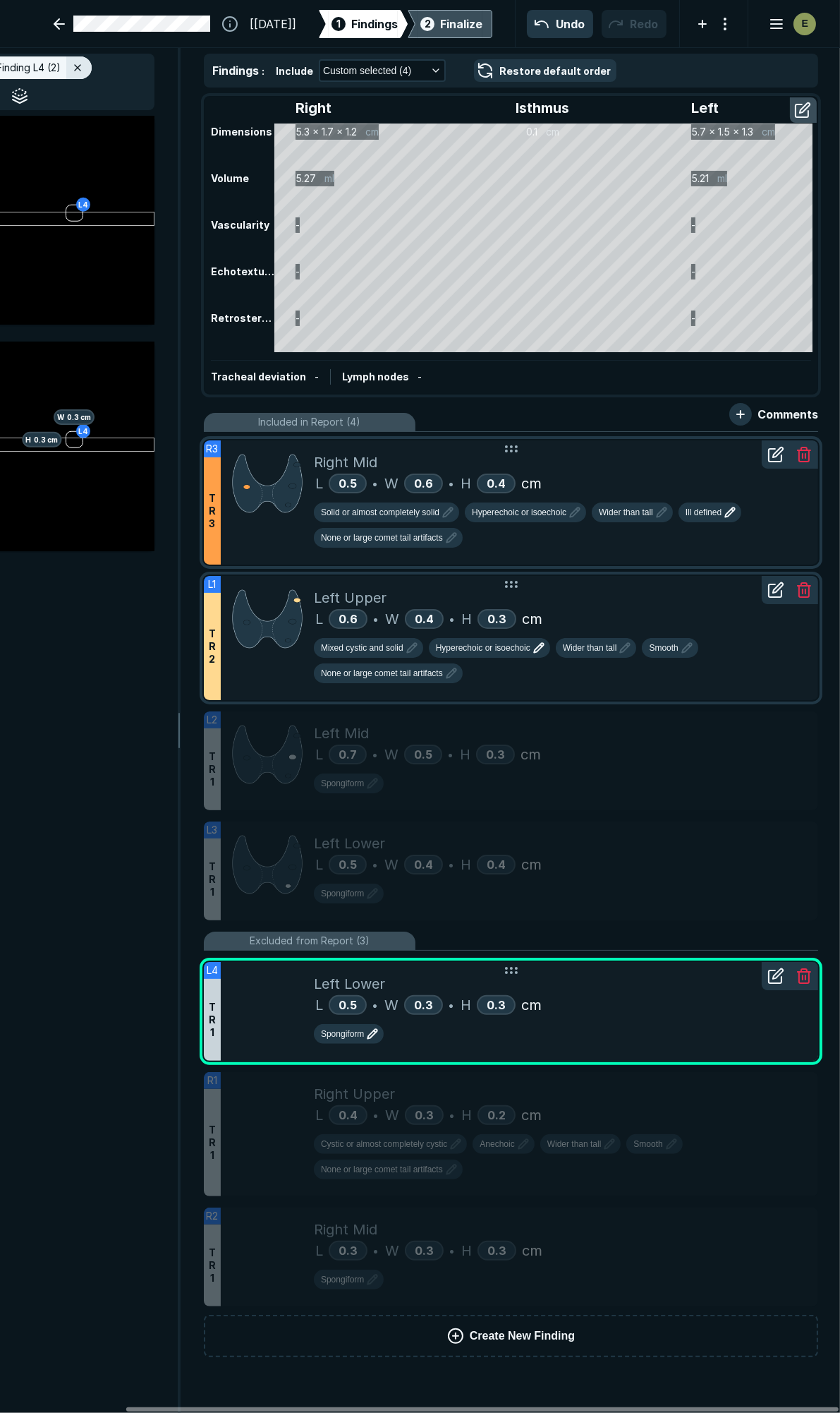
scroll to position [7497, 4555]
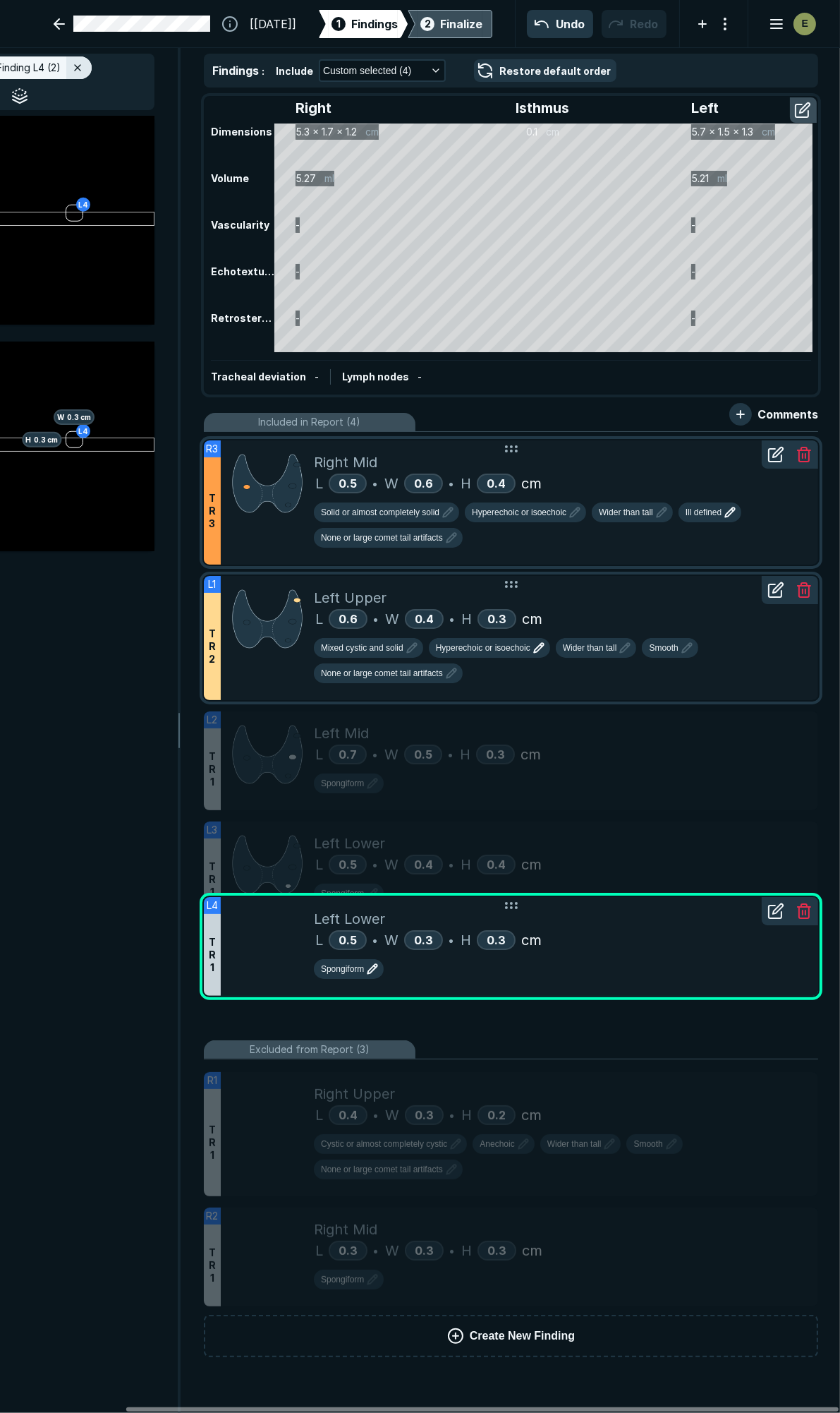
drag, startPoint x: 604, startPoint y: 960, endPoint x: 616, endPoint y: 894, distance: 67.1
click at [616, 897] on div "Left Lower L 0.5 • W 0.3 • H 0.3 cm Spongiform" at bounding box center [561, 946] width 493 height 99
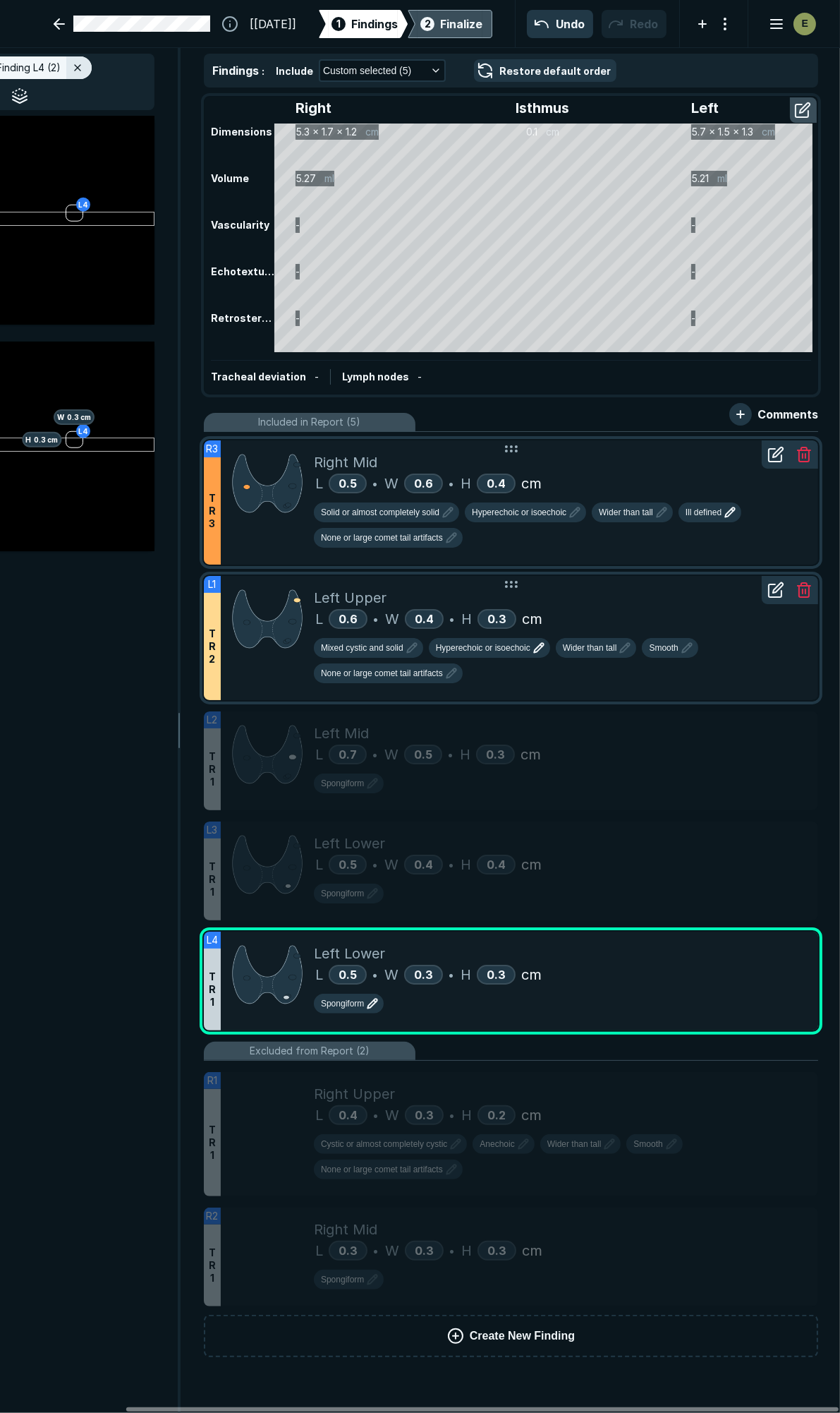
click at [442, 23] on div "Finalize" at bounding box center [461, 24] width 42 height 17
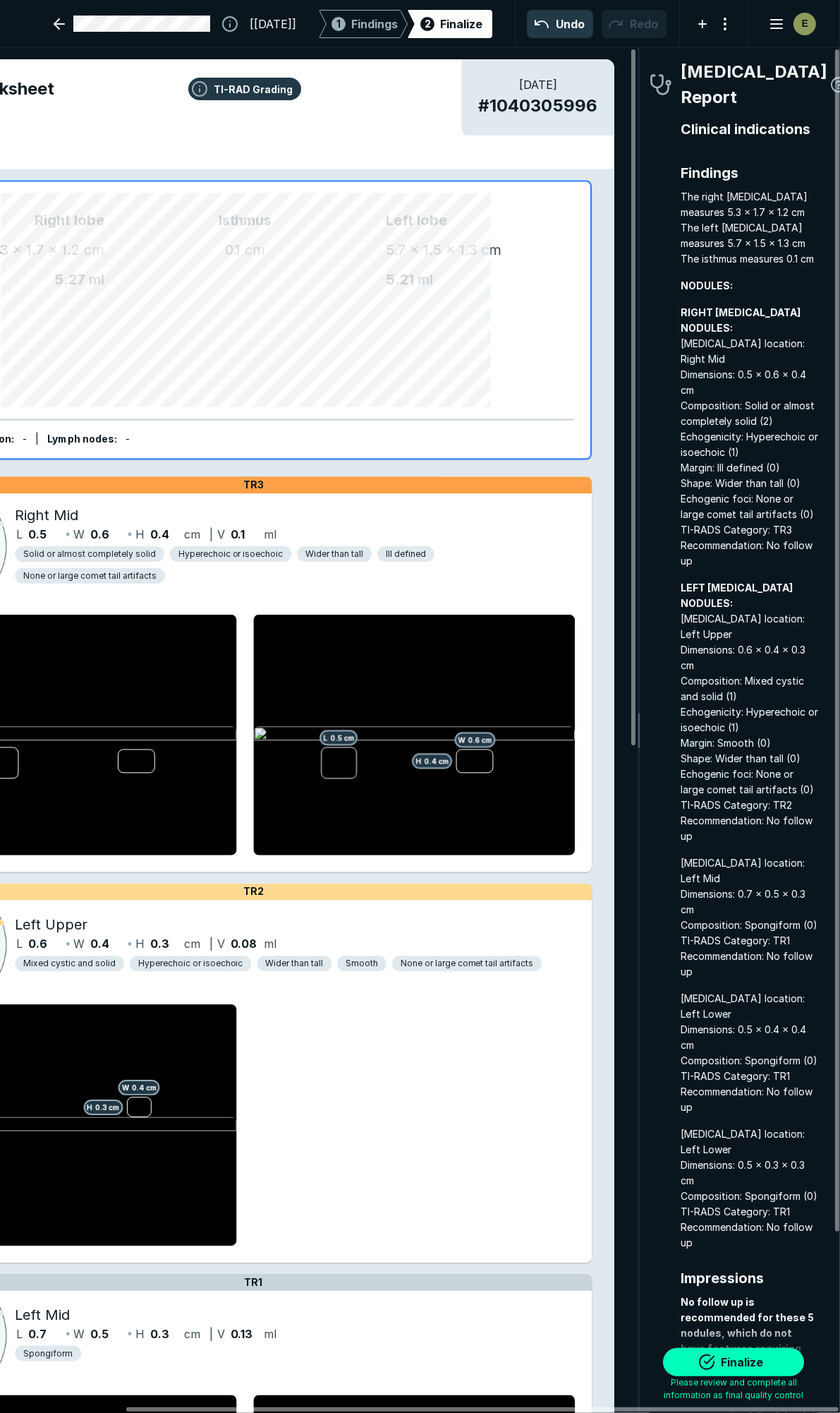
scroll to position [7873, 2549]
click at [731, 1360] on button "Finalize" at bounding box center [733, 1362] width 141 height 28
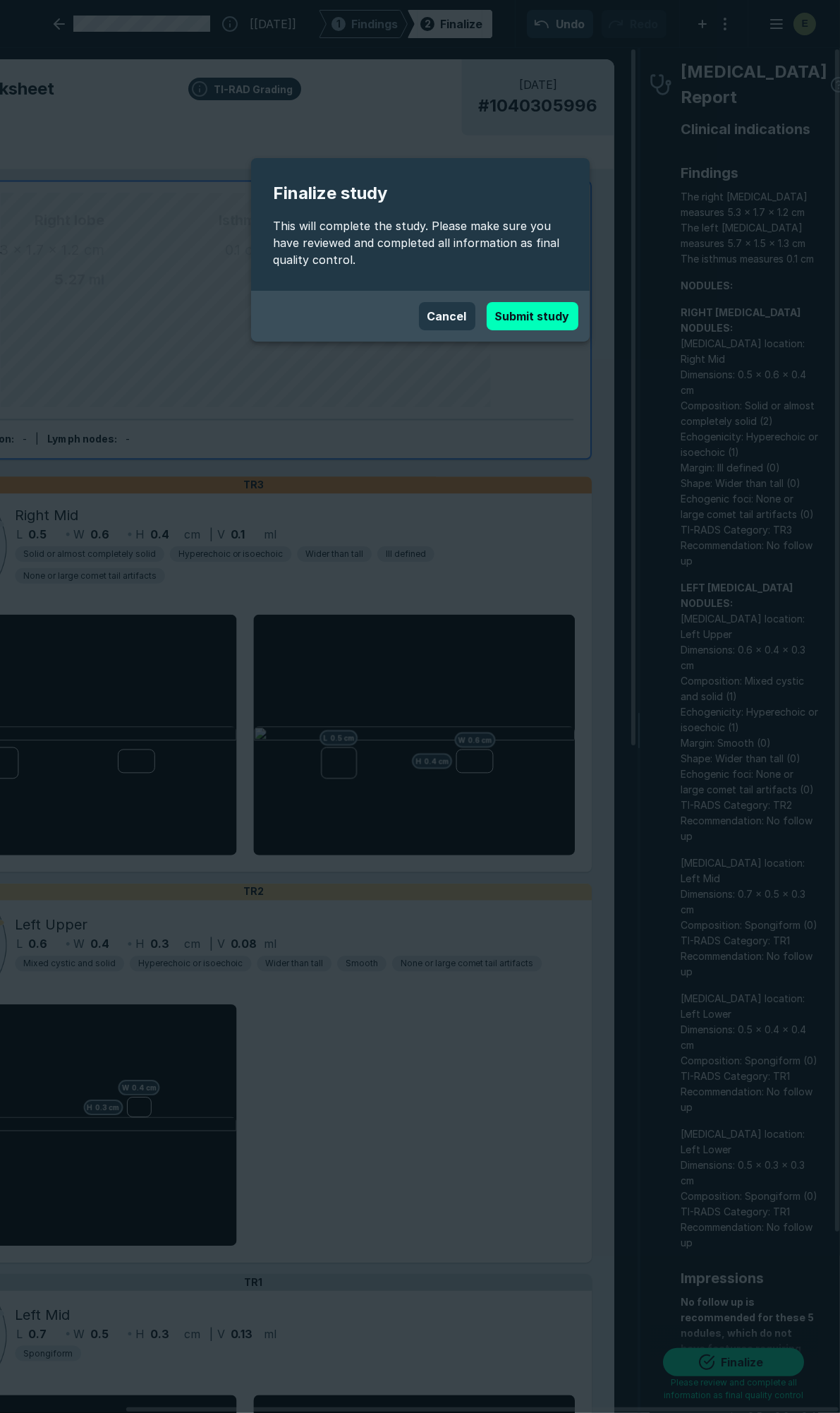
click at [542, 310] on button "Submit study" at bounding box center [533, 316] width 92 height 28
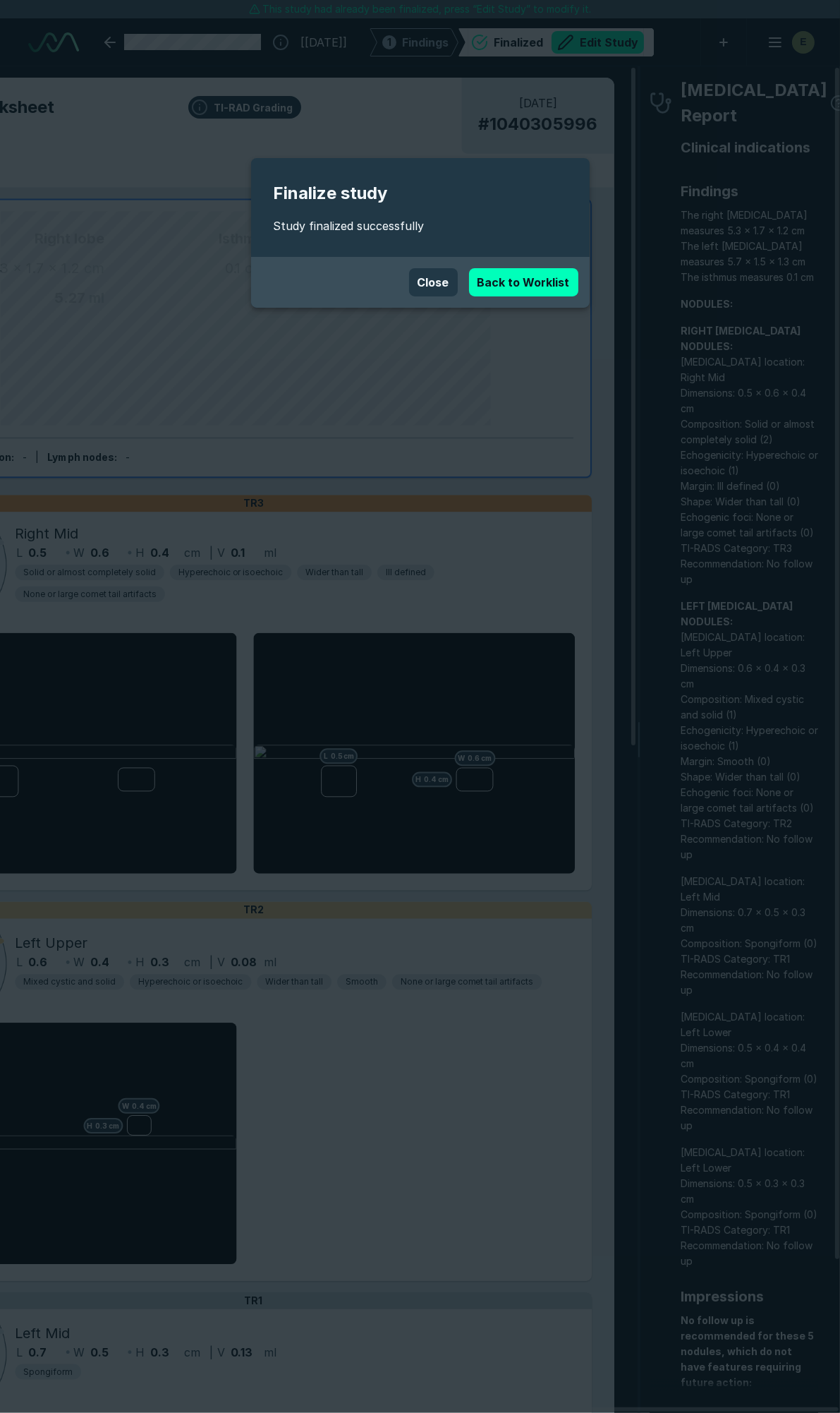
scroll to position [7842, 5595]
click at [542, 275] on link "Back to Worklist" at bounding box center [524, 282] width 110 height 28
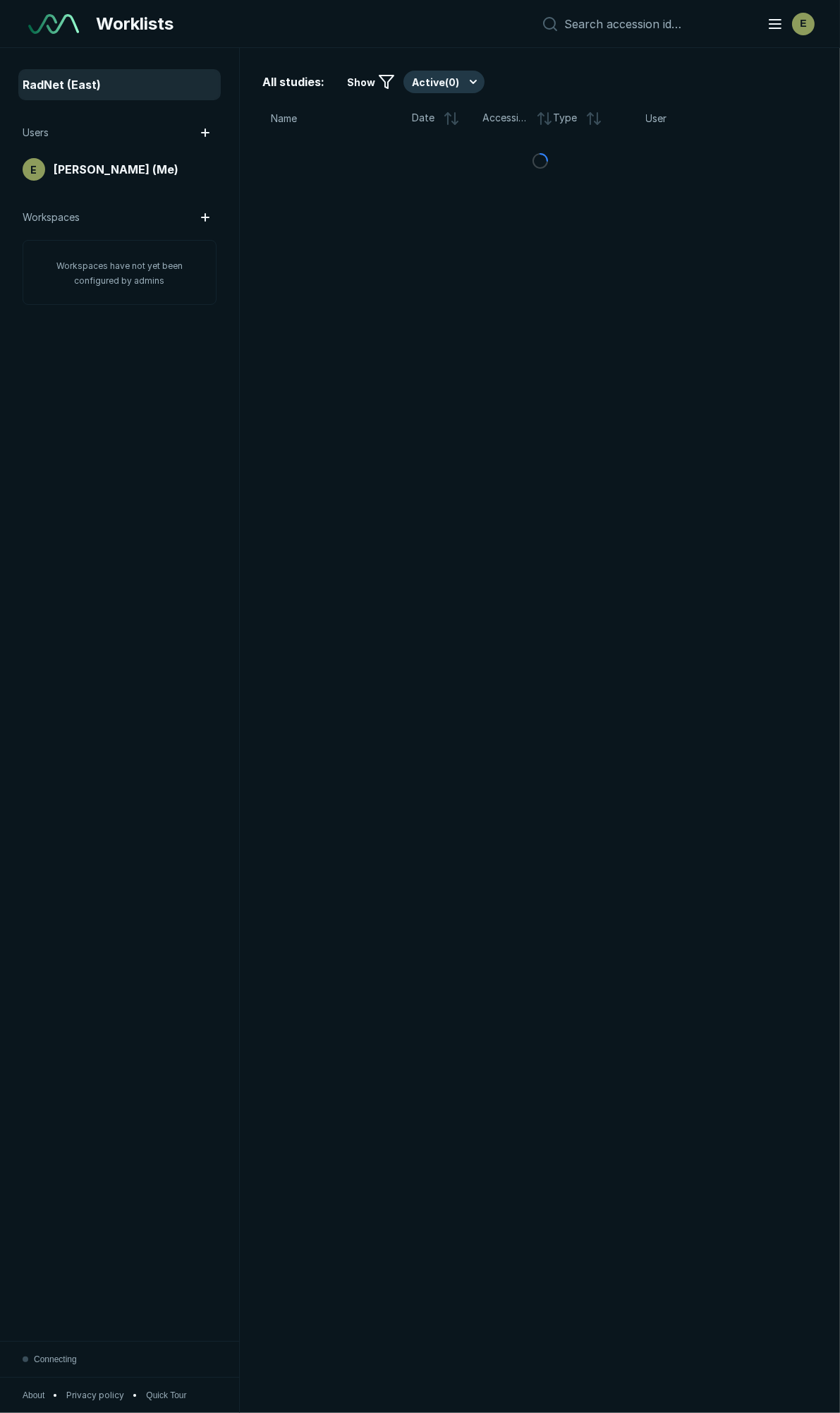
scroll to position [7700, 4290]
